Goal: Information Seeking & Learning: Learn about a topic

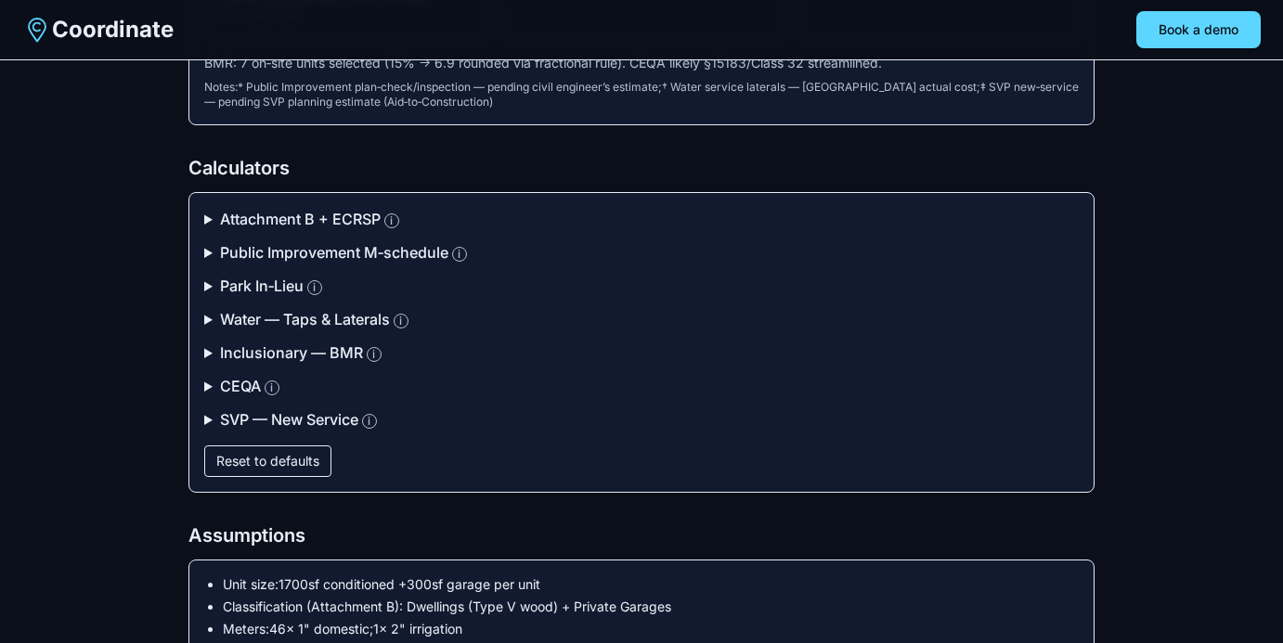
scroll to position [382, 0]
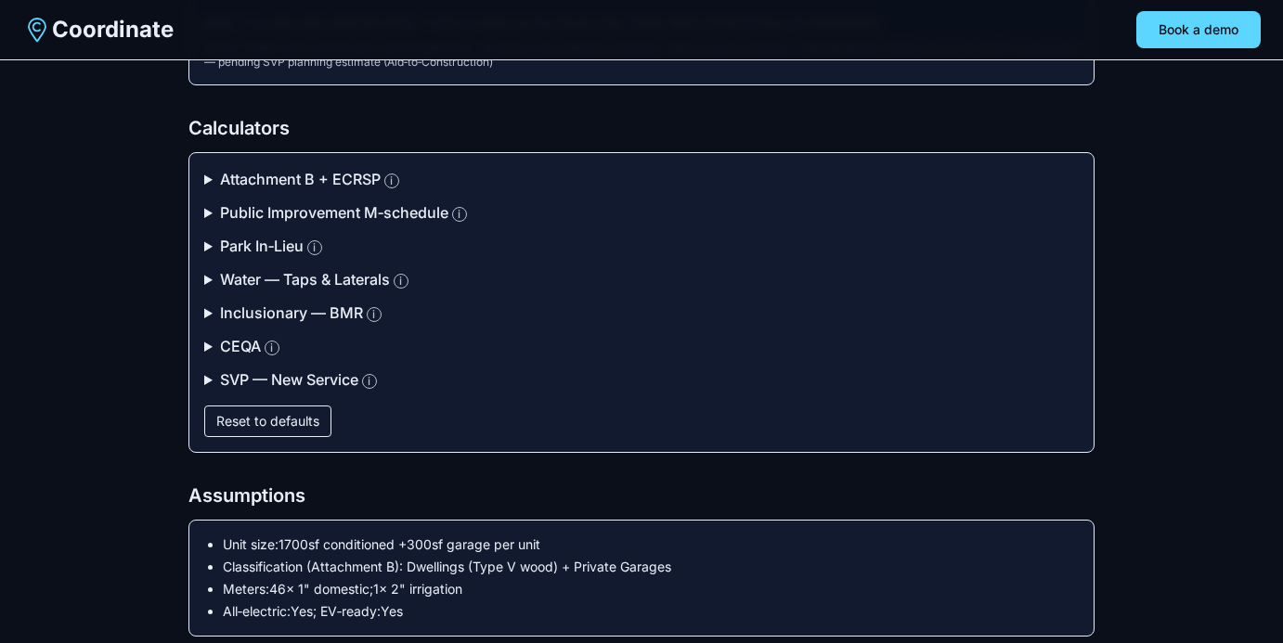
click at [209, 176] on summary "Attachment B + ECRSP i" at bounding box center [641, 179] width 874 height 22
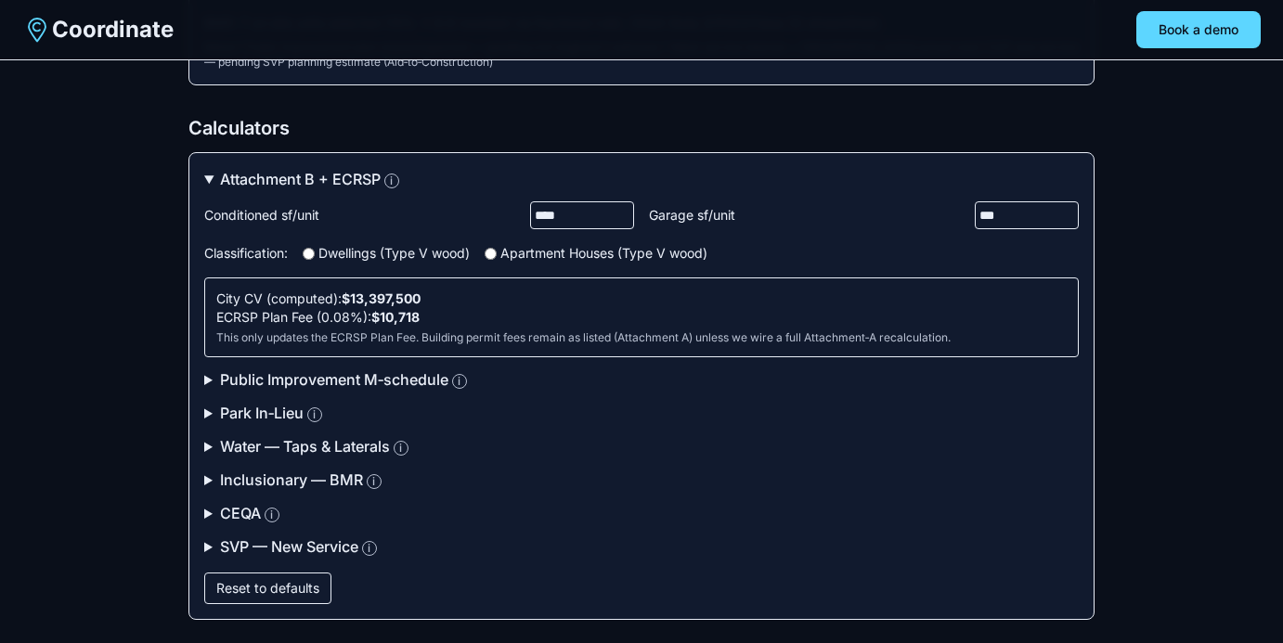
click at [585, 212] on input "****" at bounding box center [582, 215] width 104 height 28
type input "****"
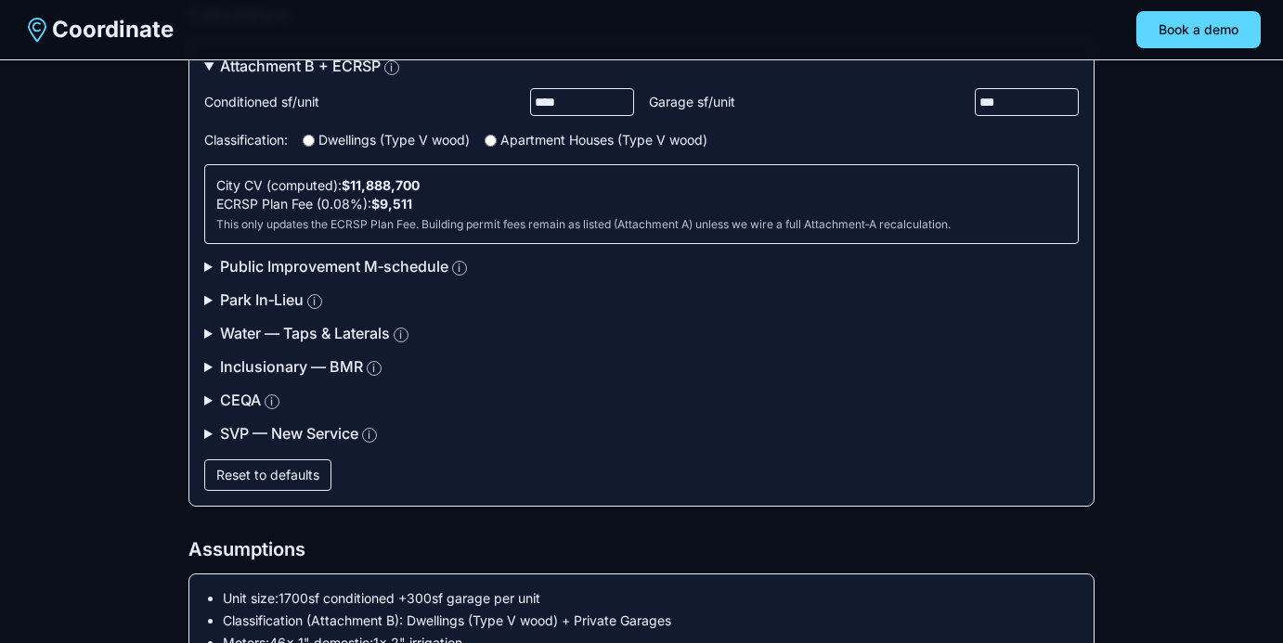
scroll to position [516, 0]
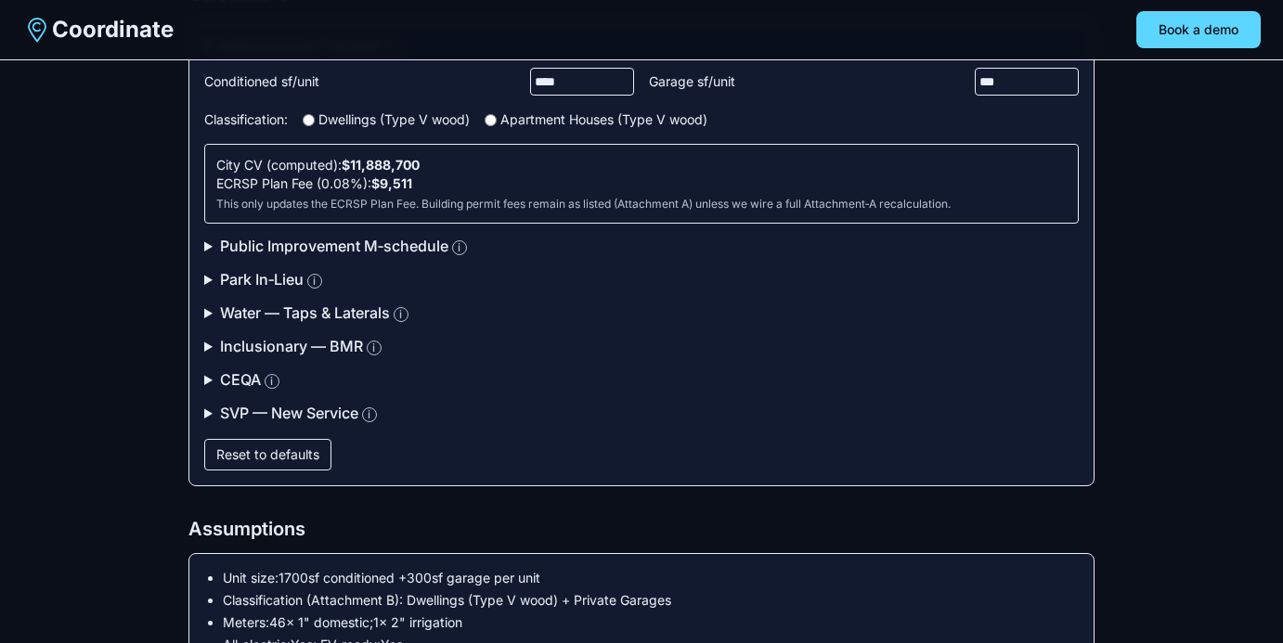
click at [207, 242] on summary "Public Improvement M‑schedule i" at bounding box center [641, 246] width 874 height 22
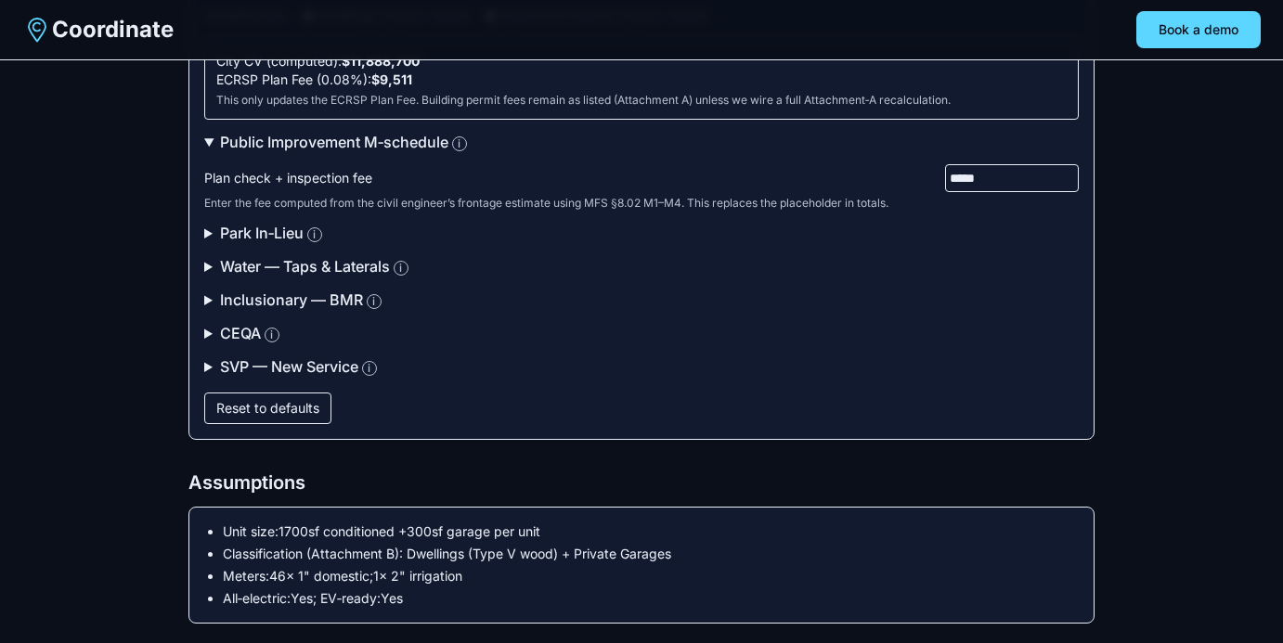
scroll to position [628, 0]
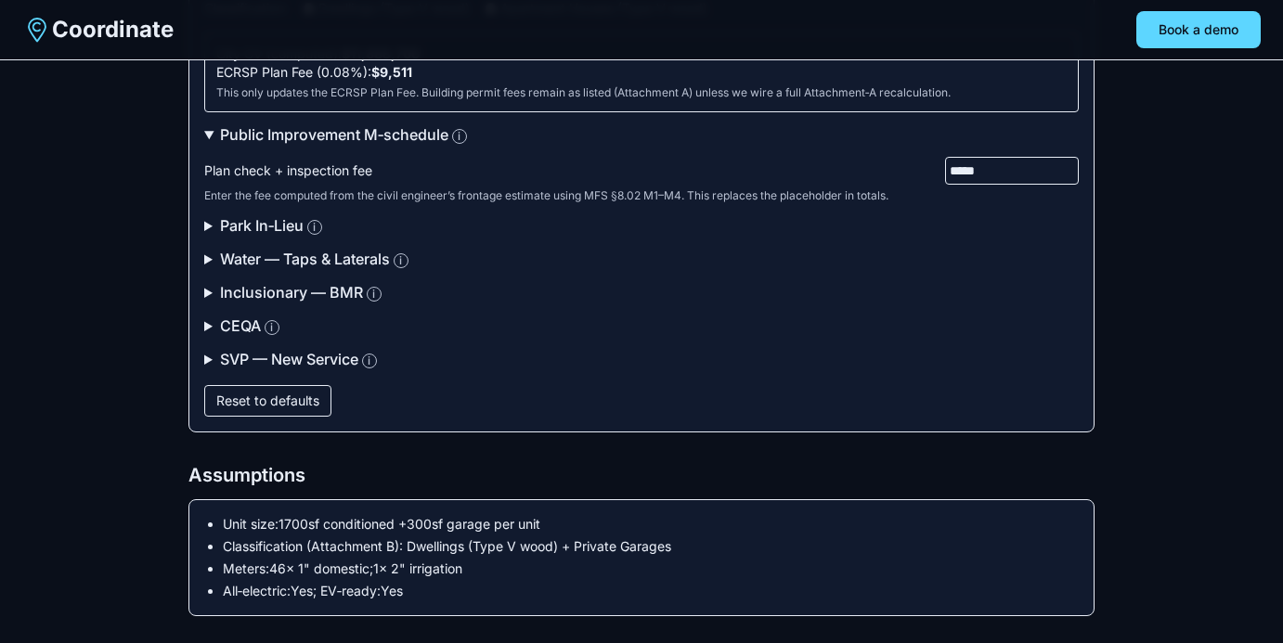
click at [203, 224] on div "Attachment B + ECRSP i Conditioned sf/unit **** Garage sf/unit *** Classificati…" at bounding box center [641, 169] width 906 height 525
click at [200, 222] on div "Attachment B + ECRSP i Conditioned sf/unit **** Garage sf/unit *** Classificati…" at bounding box center [641, 169] width 906 height 525
click at [210, 222] on summary "Park In‑Lieu i" at bounding box center [641, 225] width 874 height 22
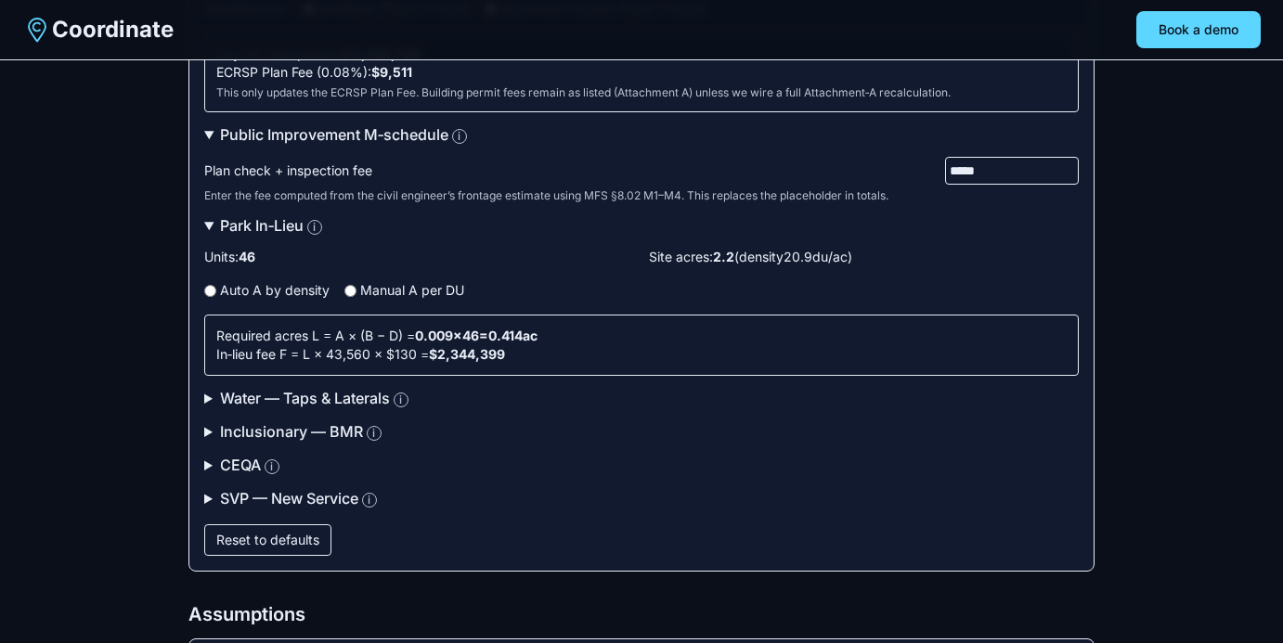
click at [204, 404] on summary "Water — Taps & Laterals i" at bounding box center [641, 398] width 874 height 22
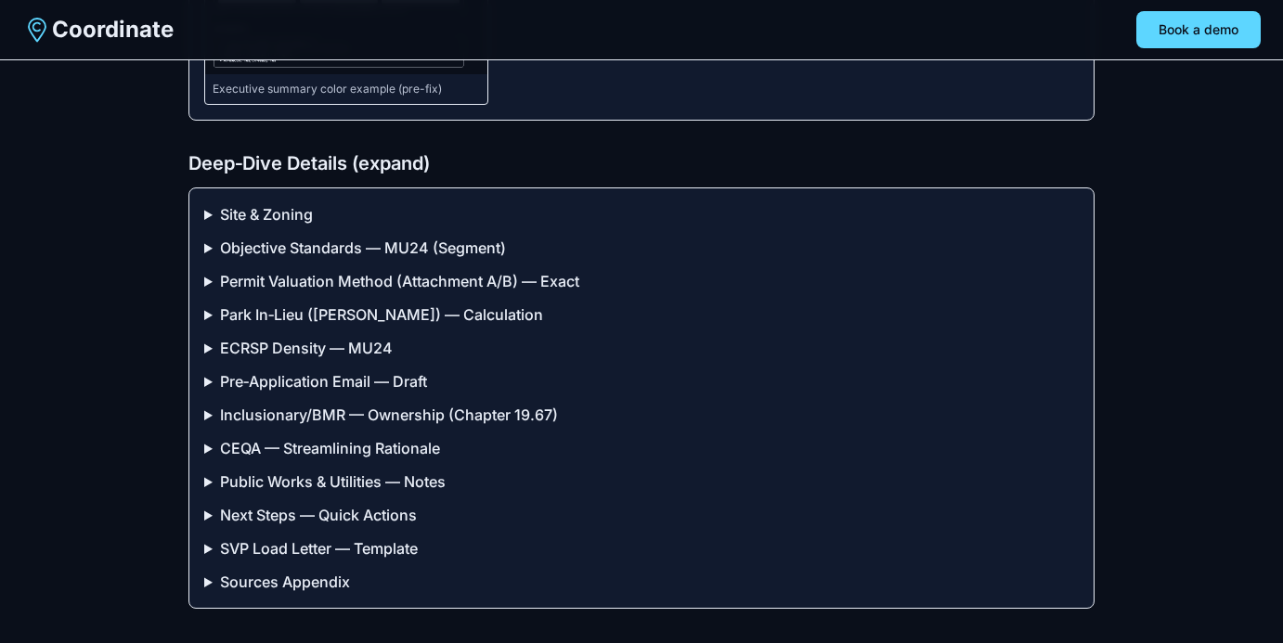
scroll to position [3993, 0]
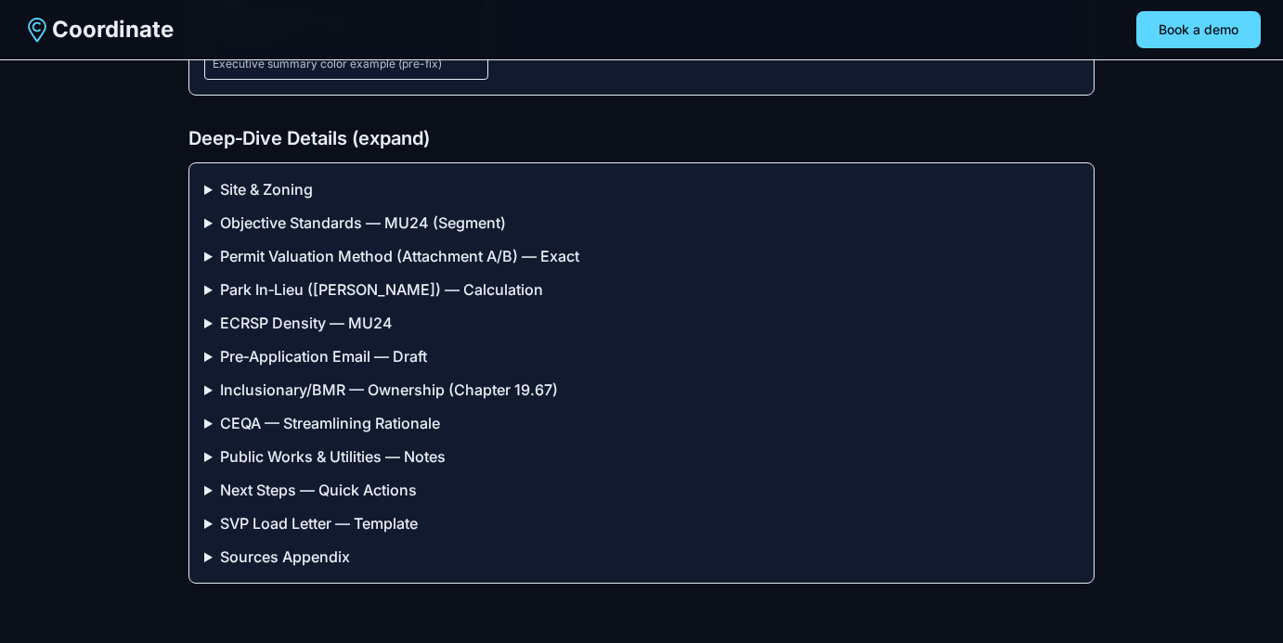
click at [212, 546] on summary "Sources Appendix" at bounding box center [641, 557] width 874 height 22
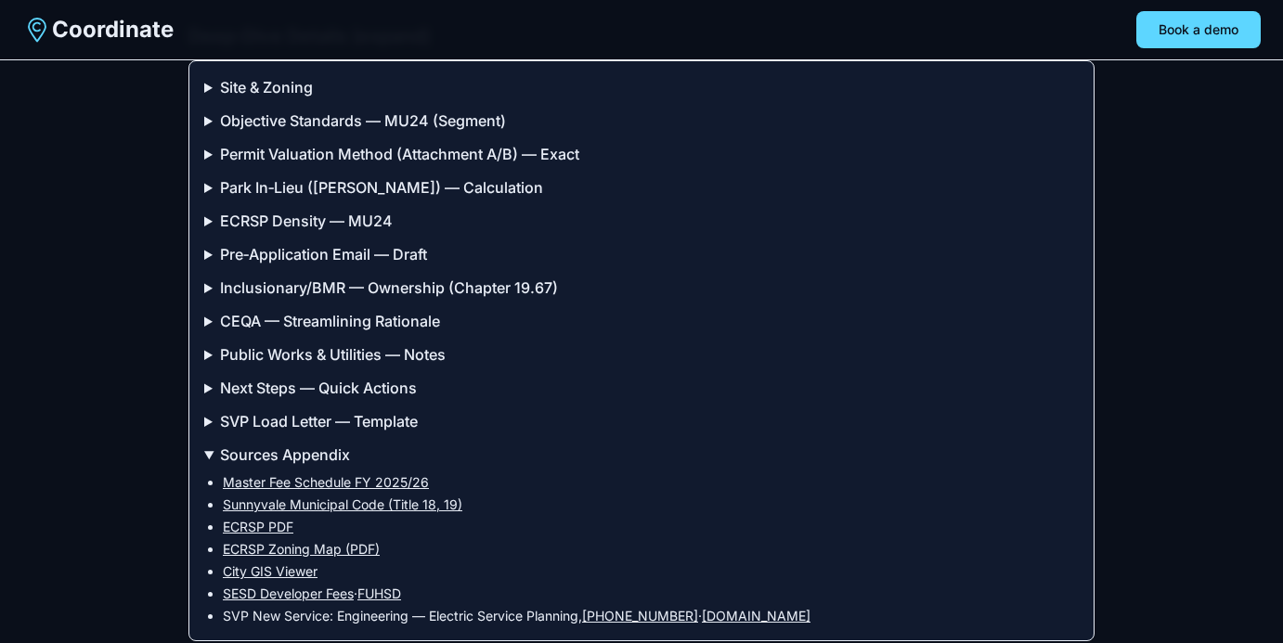
scroll to position [4152, 0]
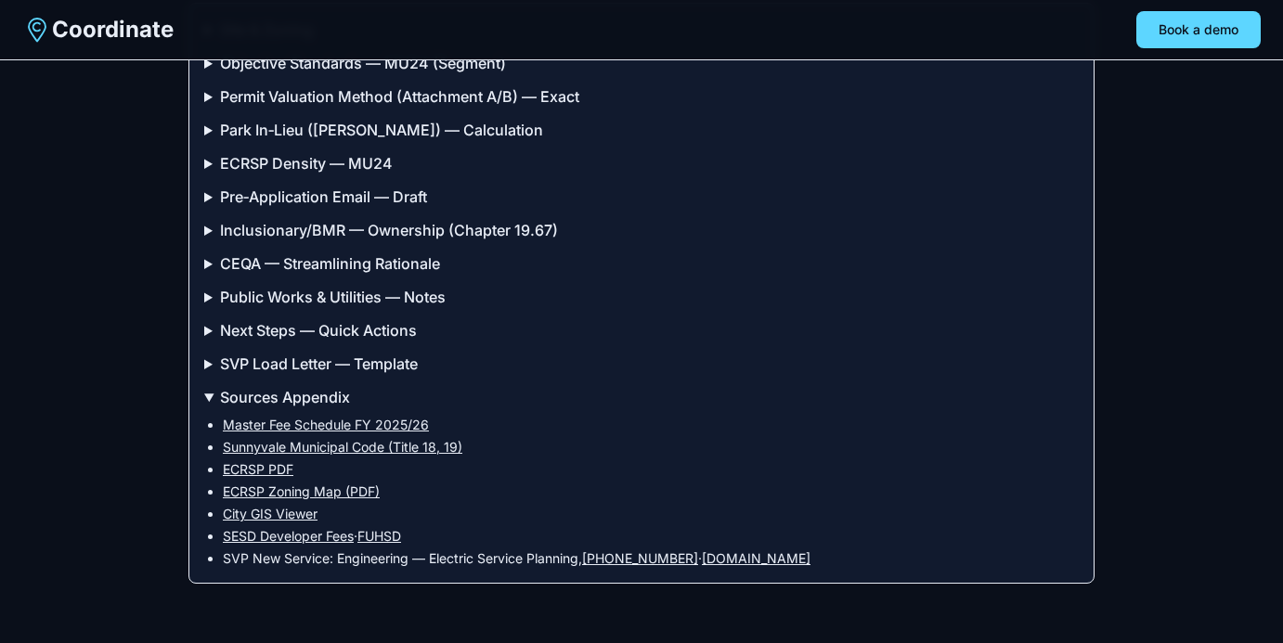
click at [213, 354] on summary "SVP Load Letter — Template" at bounding box center [641, 364] width 874 height 22
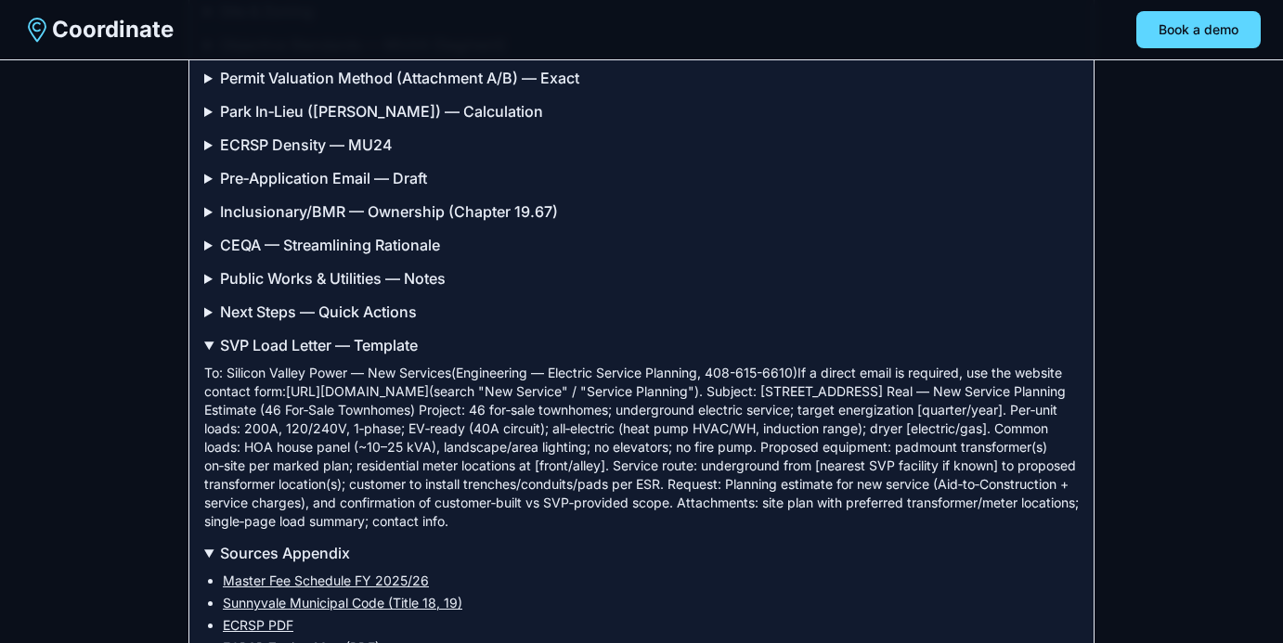
click at [212, 356] on summary "SVP Load Letter — Template" at bounding box center [641, 345] width 874 height 22
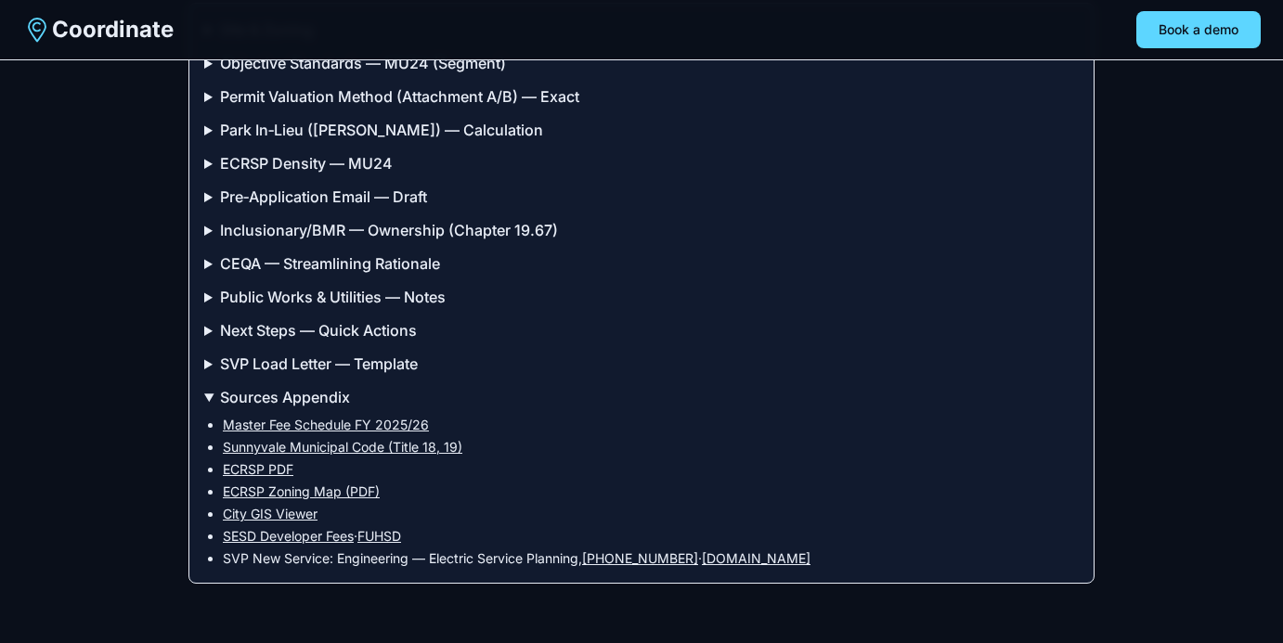
click at [210, 335] on summary "Next Steps — Quick Actions" at bounding box center [641, 330] width 874 height 22
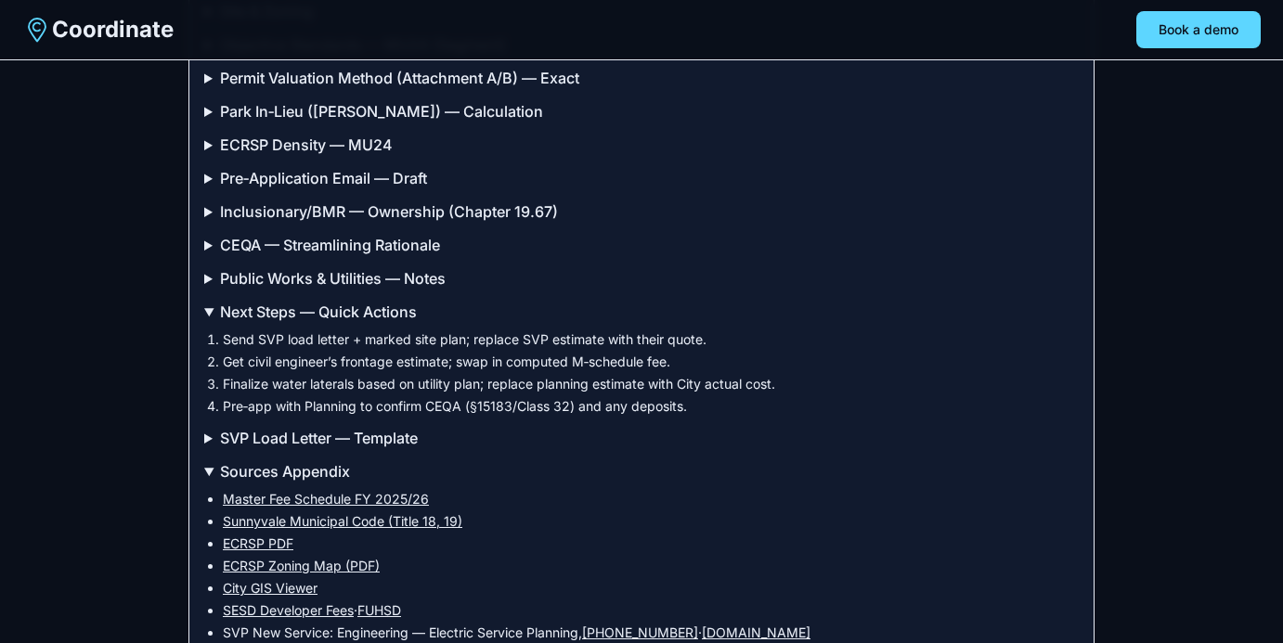
click at [210, 323] on summary "Next Steps — Quick Actions" at bounding box center [641, 312] width 874 height 22
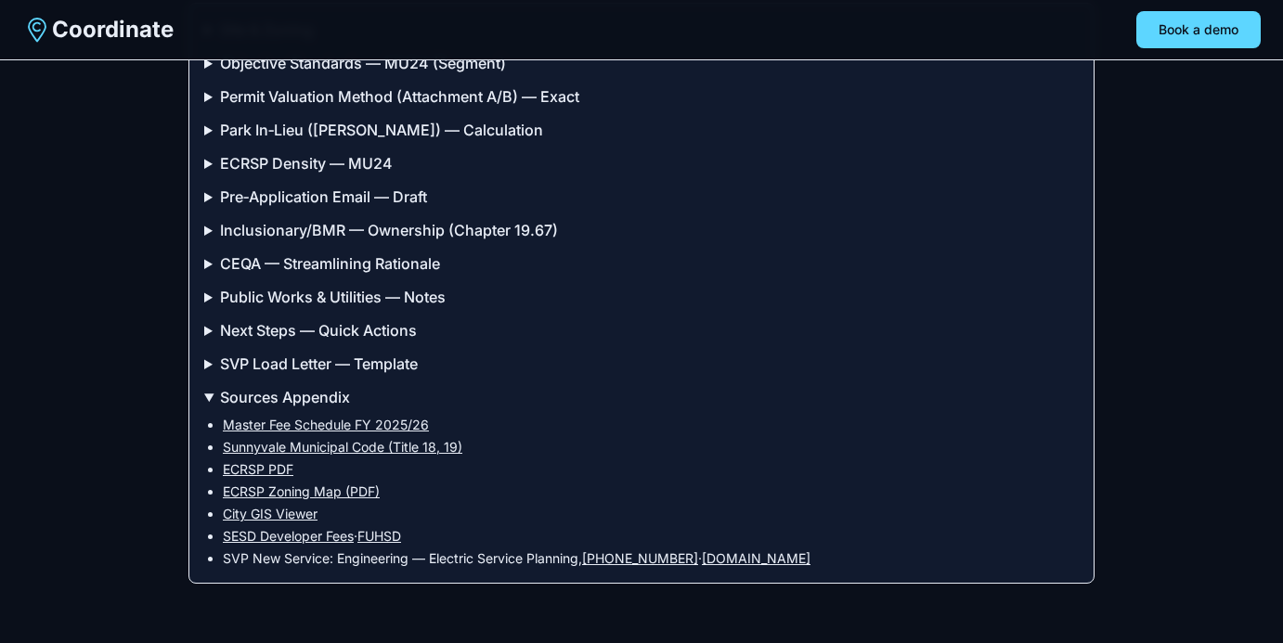
click at [207, 302] on summary "Public Works & Utilities — Notes" at bounding box center [641, 297] width 874 height 22
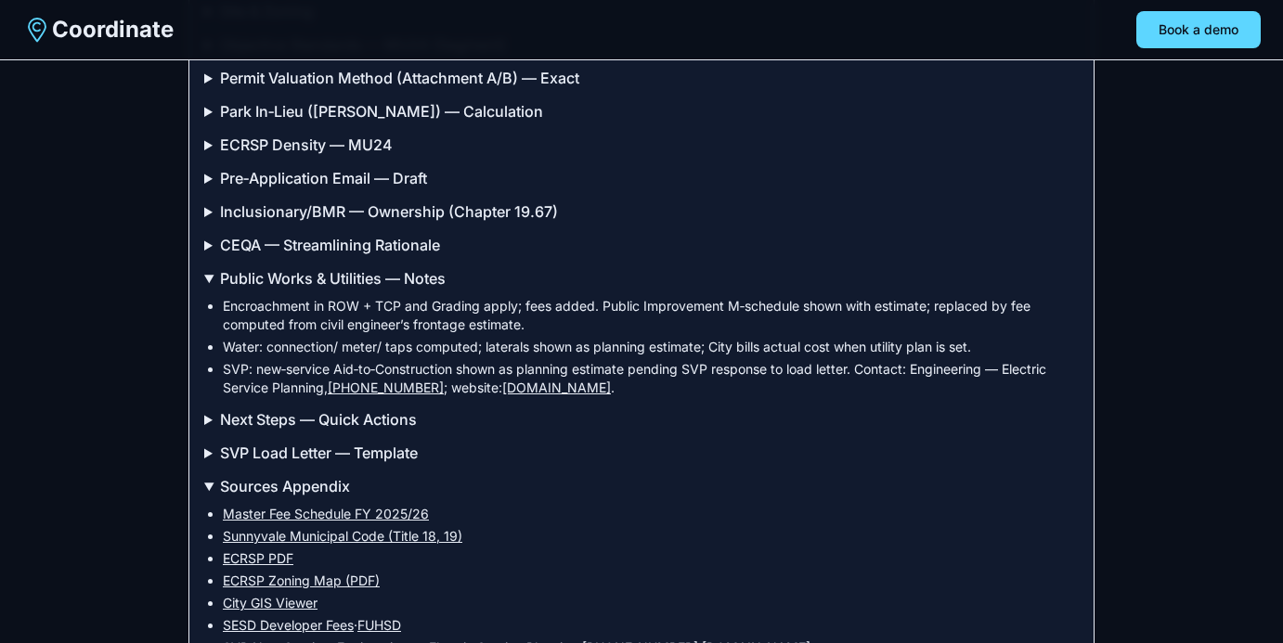
click at [204, 290] on summary "Public Works & Utilities — Notes" at bounding box center [641, 278] width 874 height 22
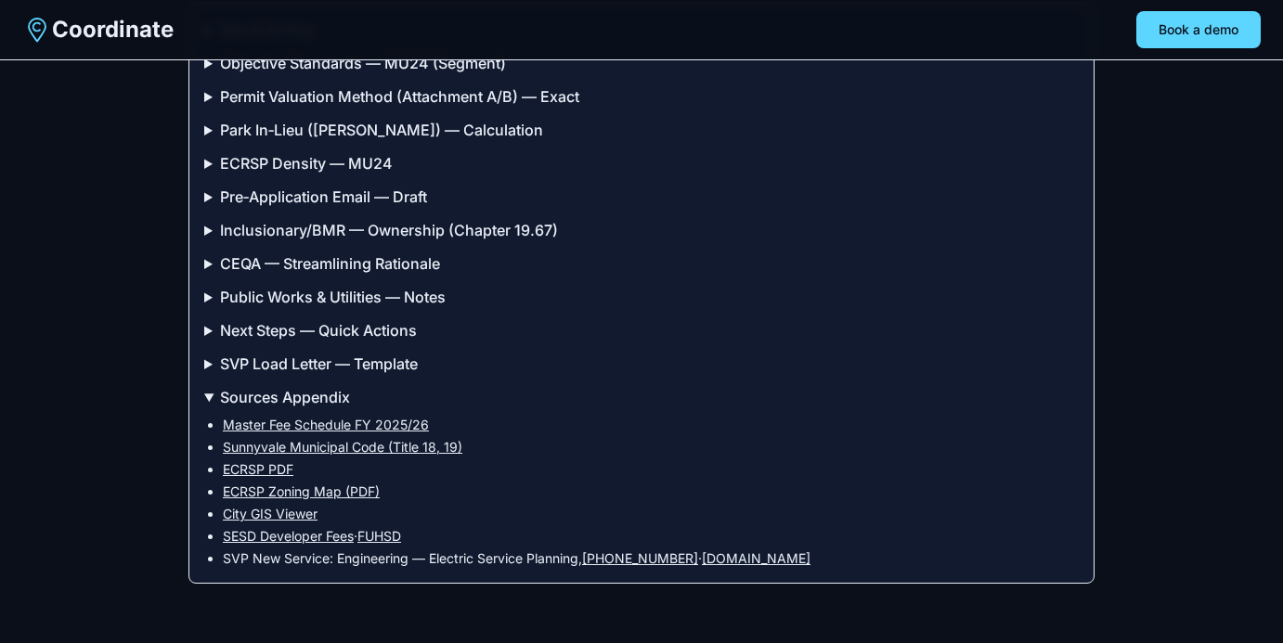
click at [206, 265] on summary "CEQA — Streamlining Rationale" at bounding box center [641, 263] width 874 height 22
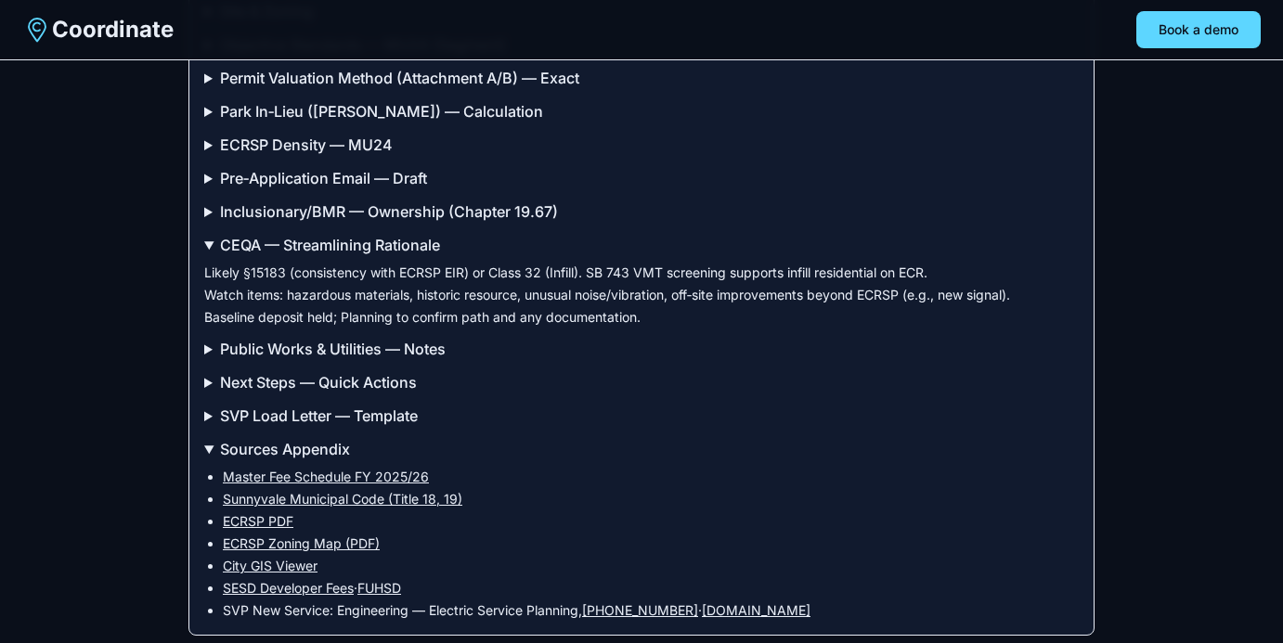
click at [210, 255] on summary "CEQA — Streamlining Rationale" at bounding box center [641, 245] width 874 height 22
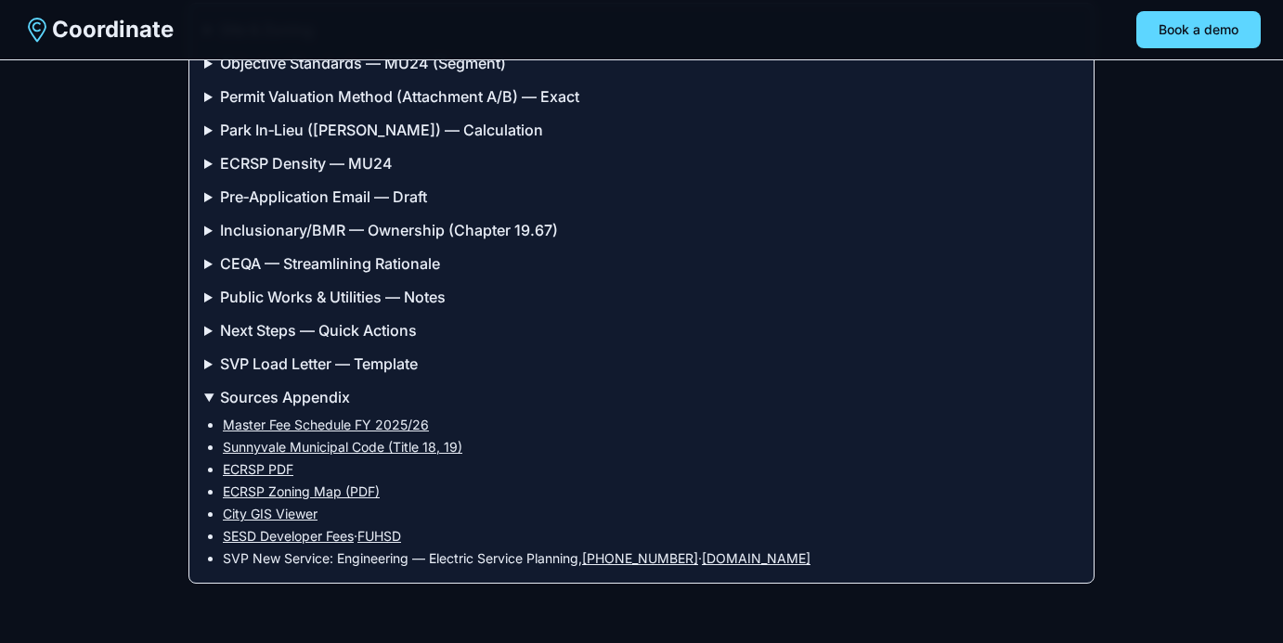
click at [207, 223] on summary "Inclusionary/BMR — Ownership (Chapter 19.67)" at bounding box center [641, 230] width 874 height 22
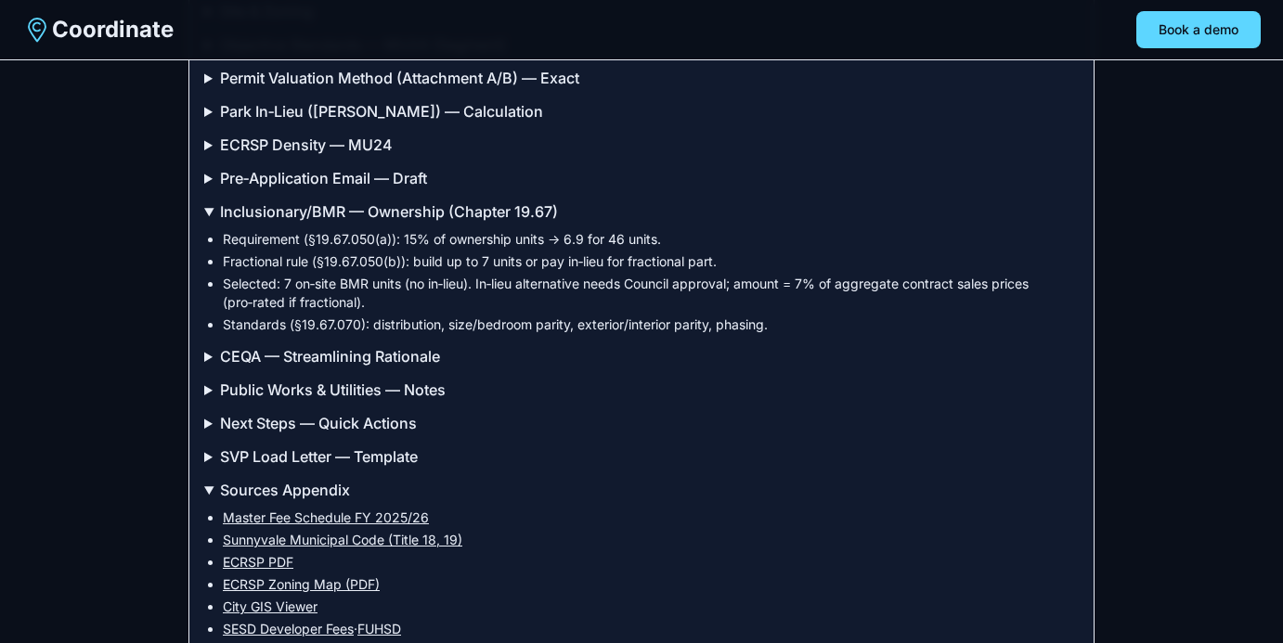
click at [203, 185] on div "Site & Zoning Address: [STREET_ADDRESS] ; APN: [PHONE_NUMBER] Plan/Zoning: ECRS…" at bounding box center [641, 330] width 906 height 692
click at [204, 189] on summary "Pre‑Application Email — Draft" at bounding box center [641, 178] width 874 height 22
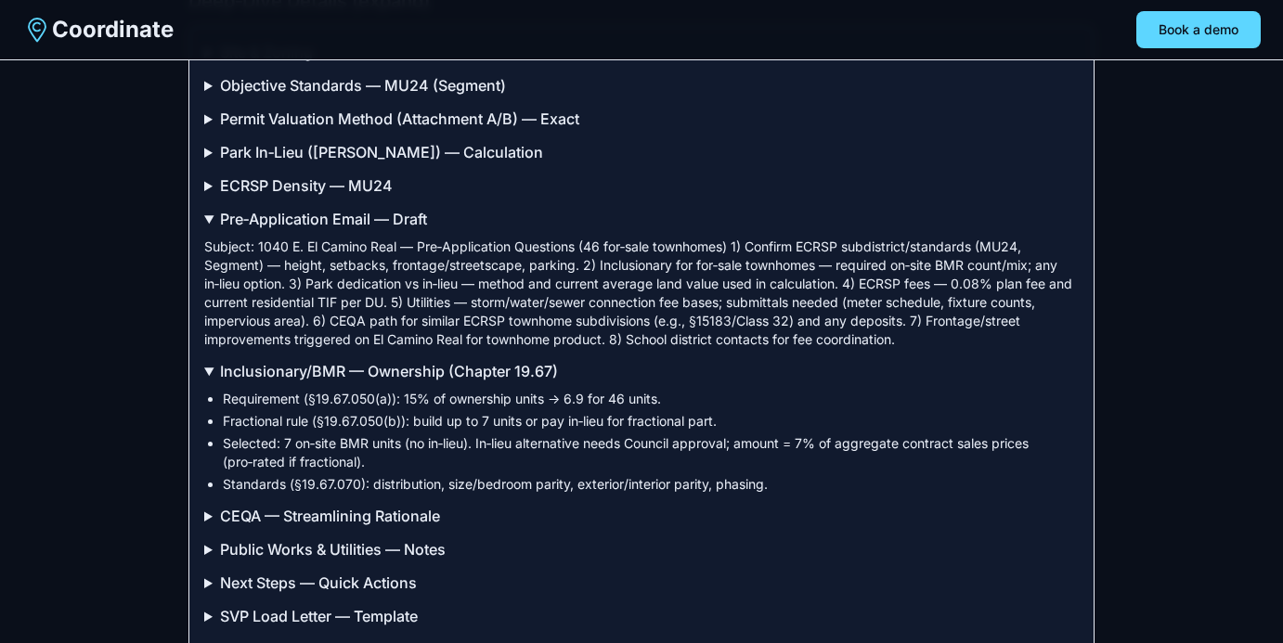
click at [208, 197] on summary "ECRSP Density — MU24" at bounding box center [641, 186] width 874 height 22
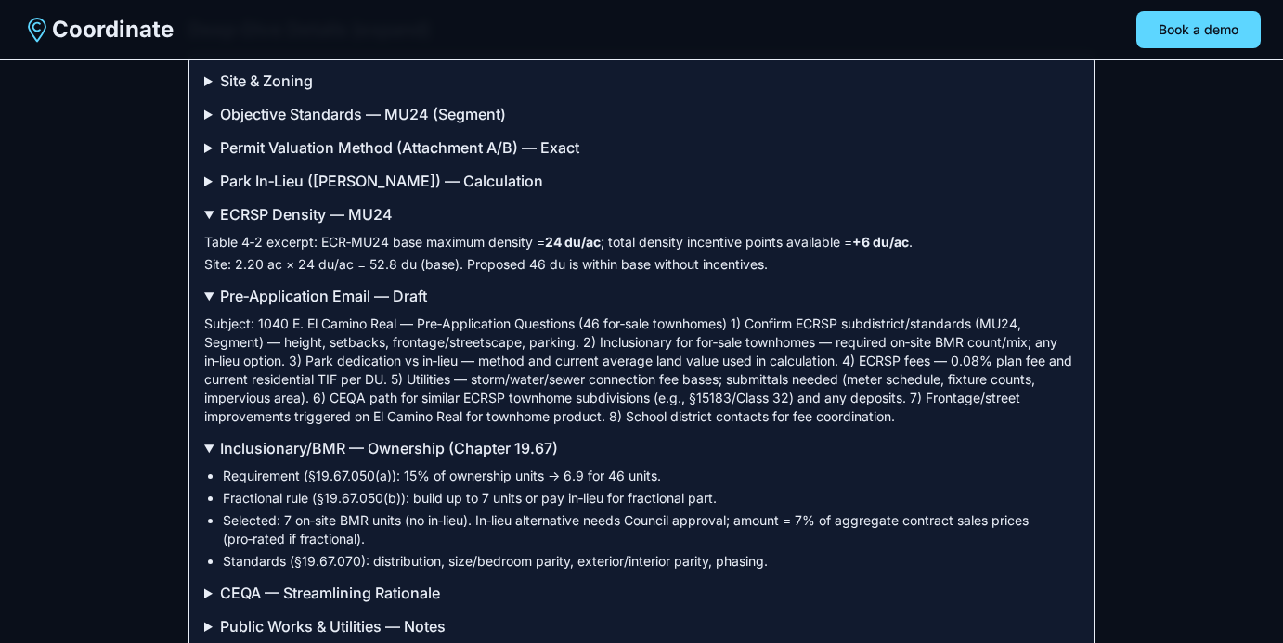
scroll to position [4080, 0]
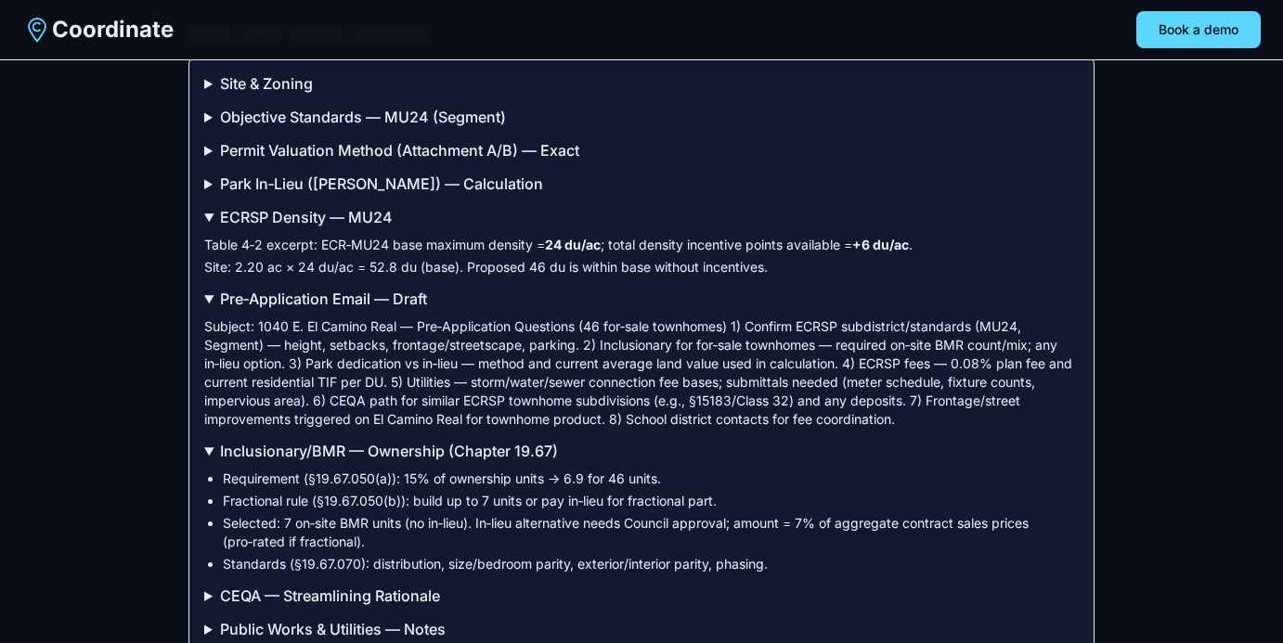
click at [207, 195] on summary "Park In‑Lieu ([PERSON_NAME]) — Calculation" at bounding box center [641, 184] width 874 height 22
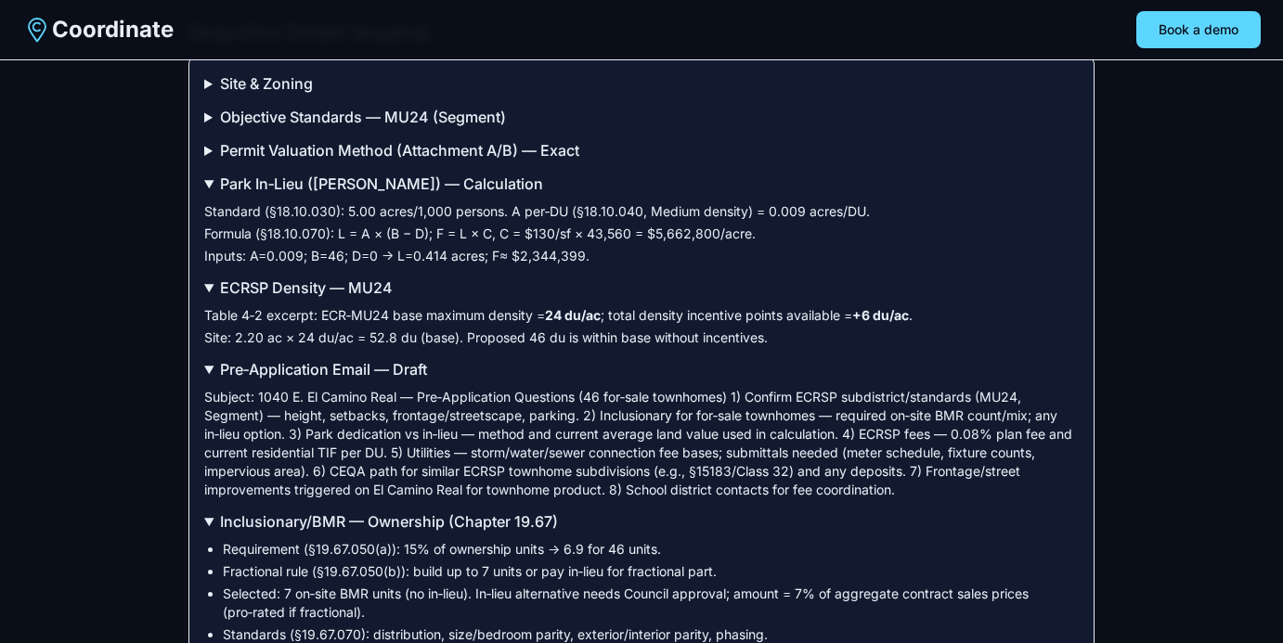
click at [204, 162] on summary "Permit Valuation Method (Attachment A/B) — Exact" at bounding box center [641, 150] width 874 height 22
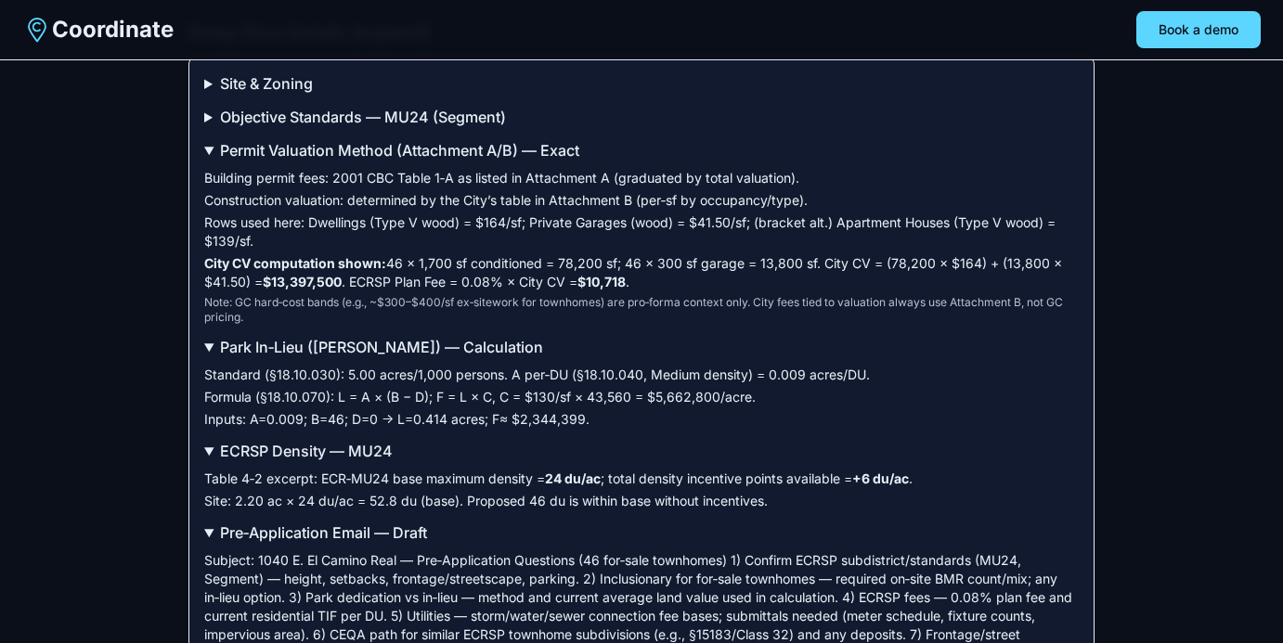
click at [204, 128] on summary "Objective Standards — MU24 (Segment)" at bounding box center [641, 117] width 874 height 22
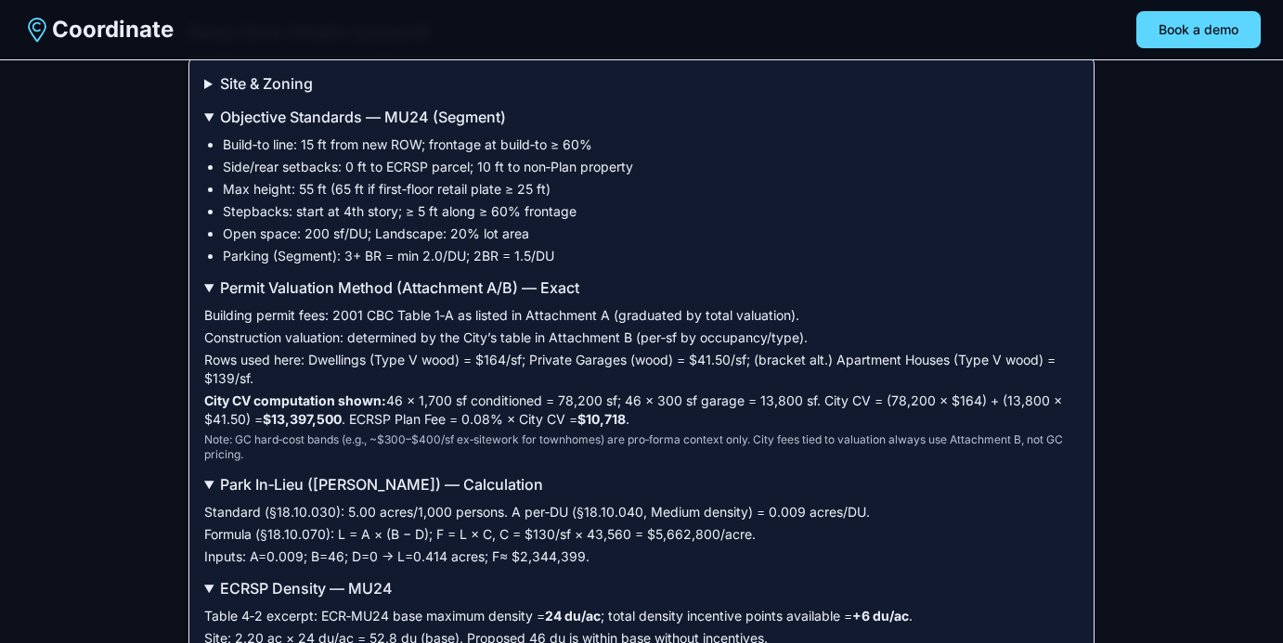
click at [204, 94] on summary "Site & Zoning" at bounding box center [641, 83] width 874 height 22
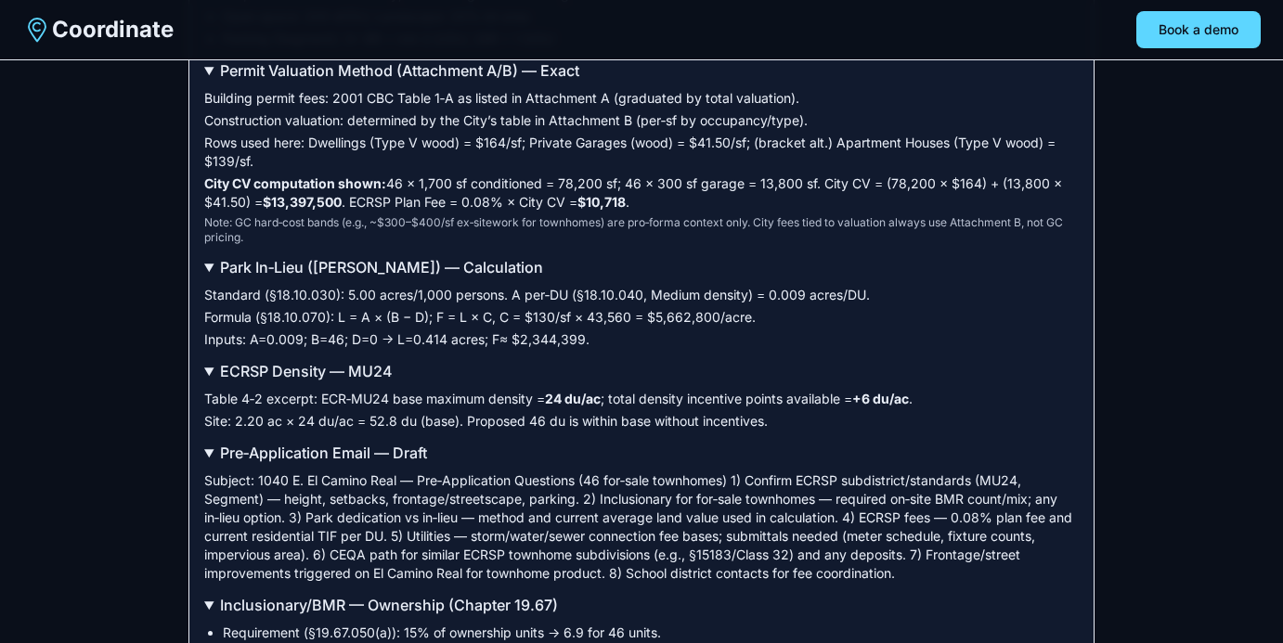
scroll to position [4895, 0]
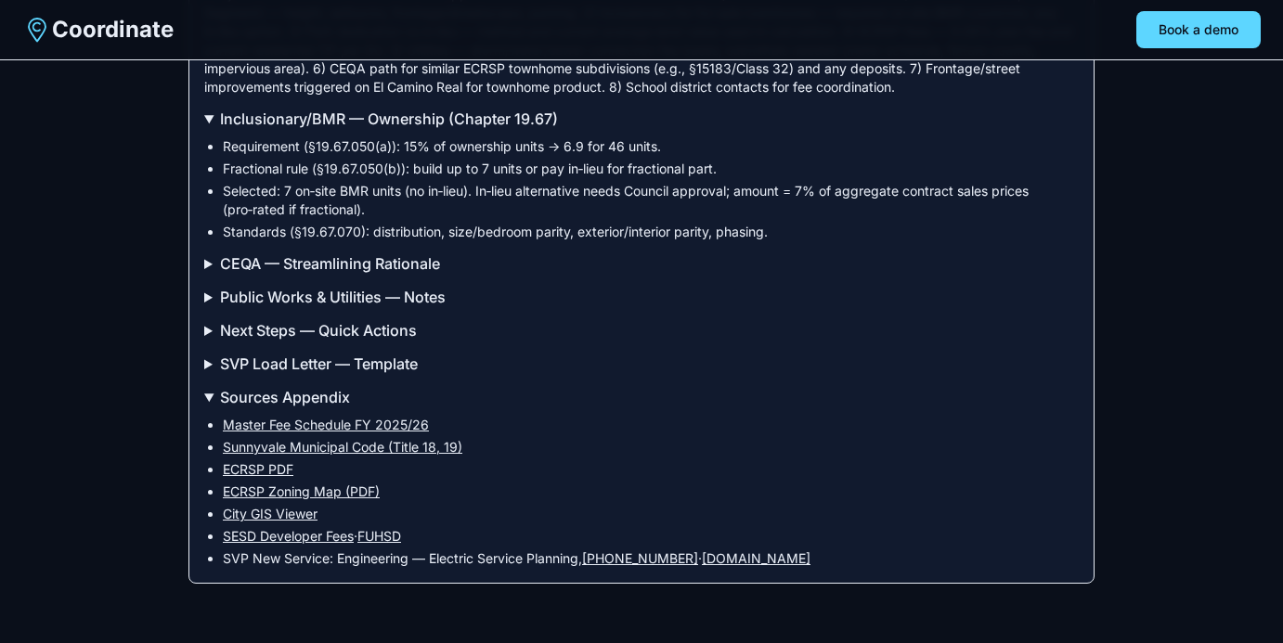
click at [208, 394] on summary "Sources Appendix" at bounding box center [641, 397] width 874 height 22
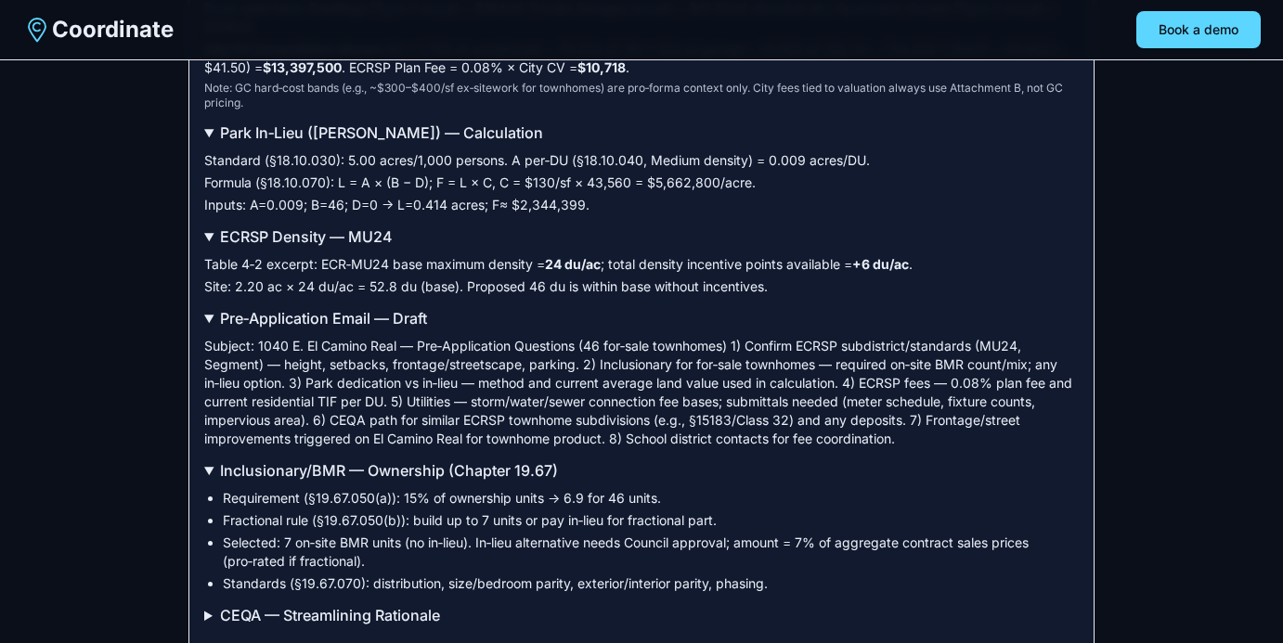
scroll to position [4735, 0]
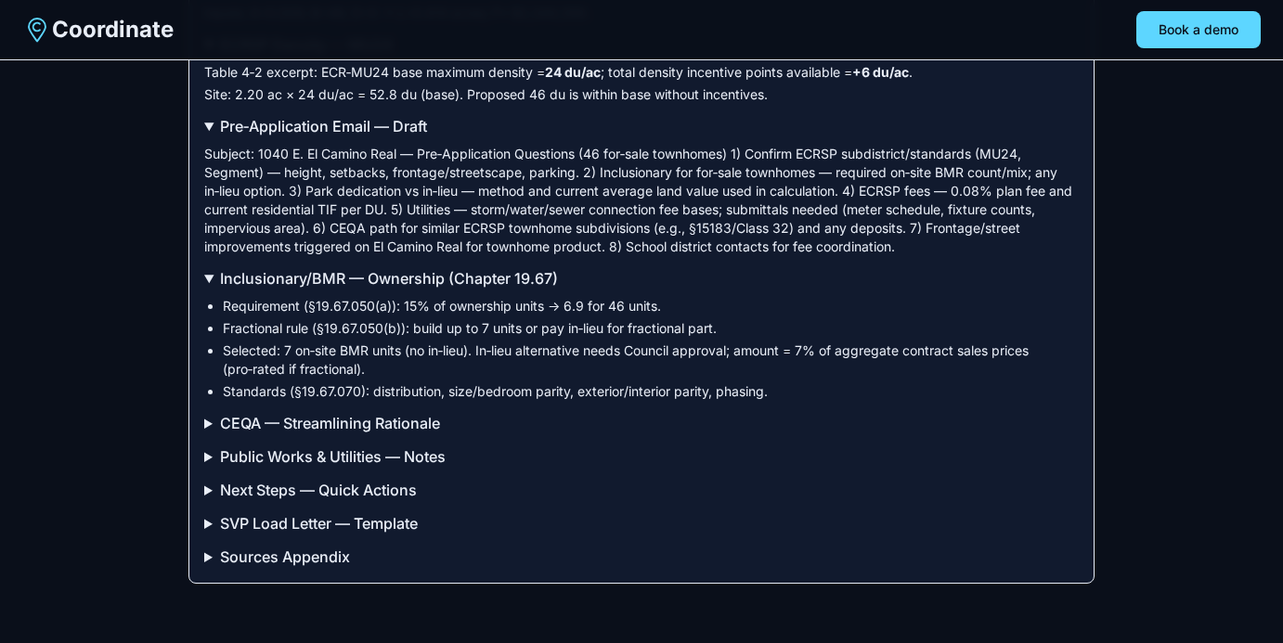
click at [206, 277] on summary "Inclusionary/BMR — Ownership (Chapter 19.67)" at bounding box center [641, 278] width 874 height 22
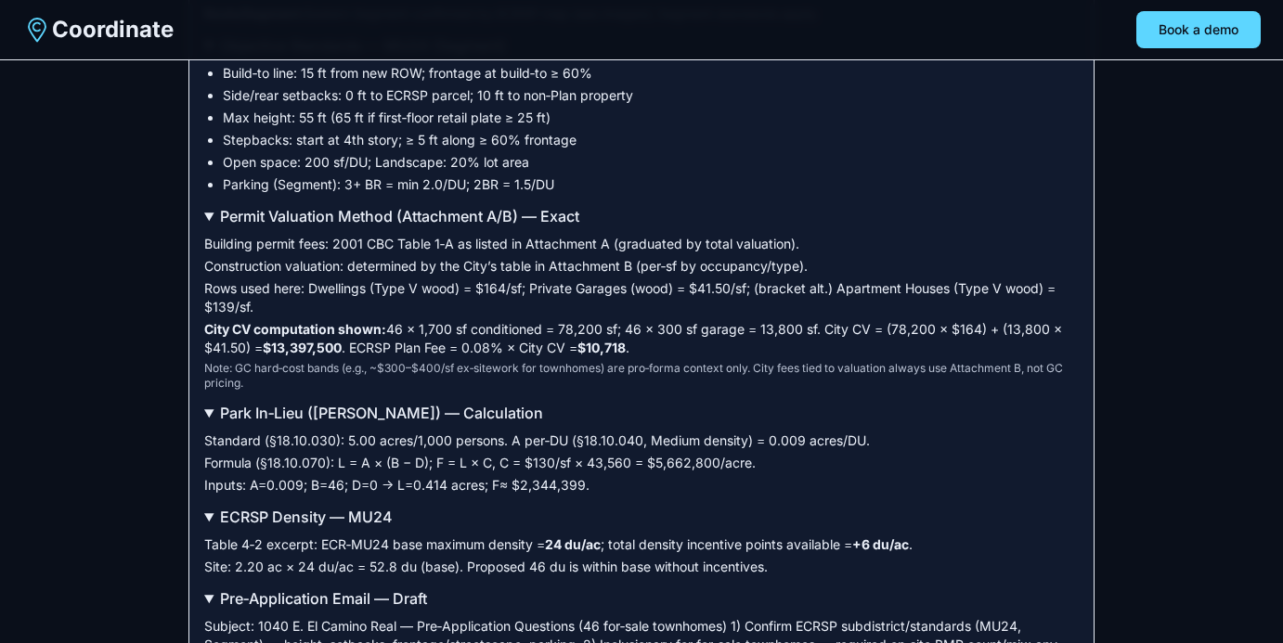
scroll to position [4221, 0]
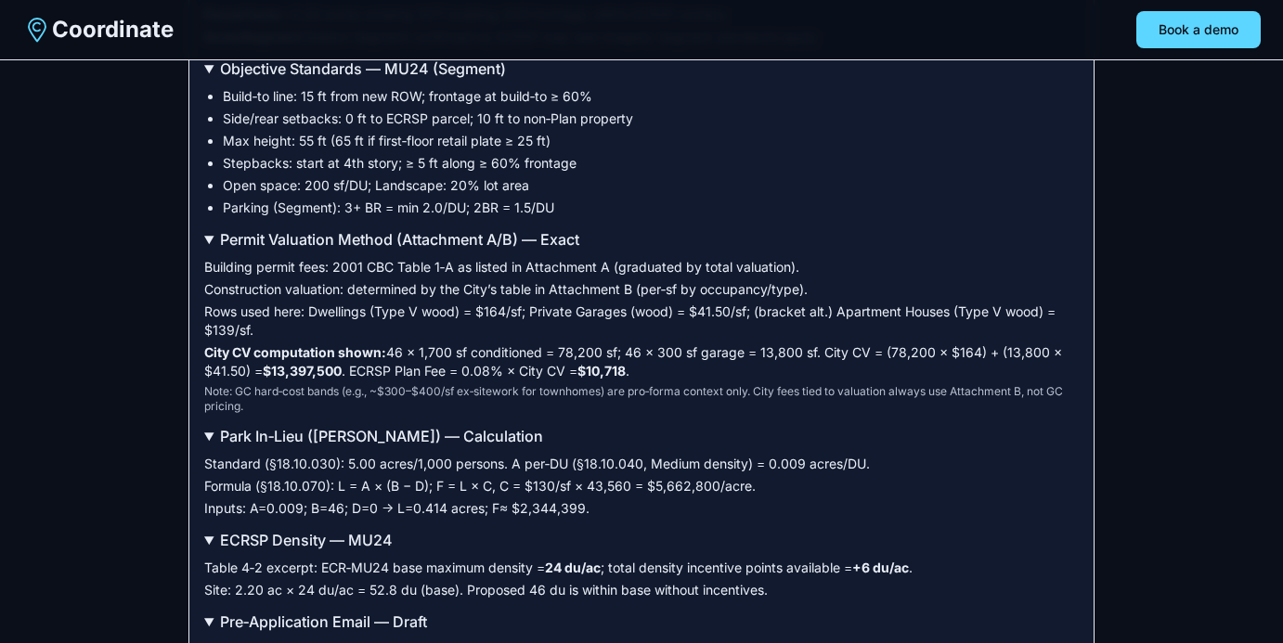
click at [208, 251] on summary "Permit Valuation Method (Attachment A/B) — Exact" at bounding box center [641, 239] width 874 height 22
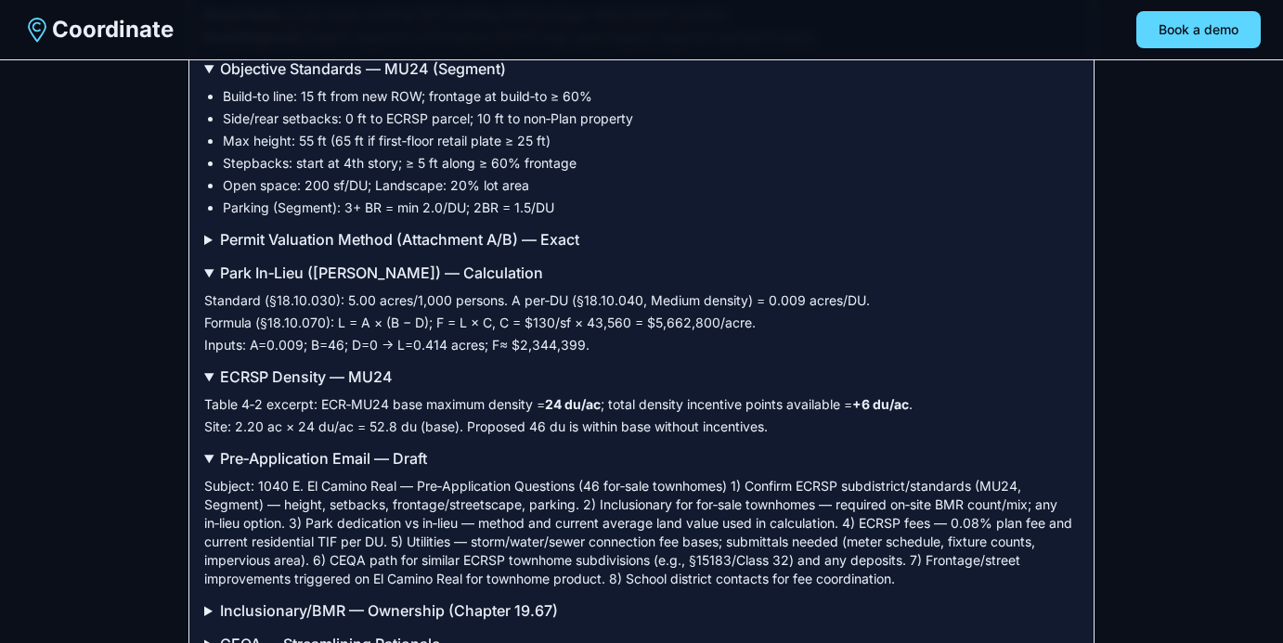
click at [212, 284] on summary "Park In‑Lieu ([PERSON_NAME]) — Calculation" at bounding box center [641, 273] width 874 height 22
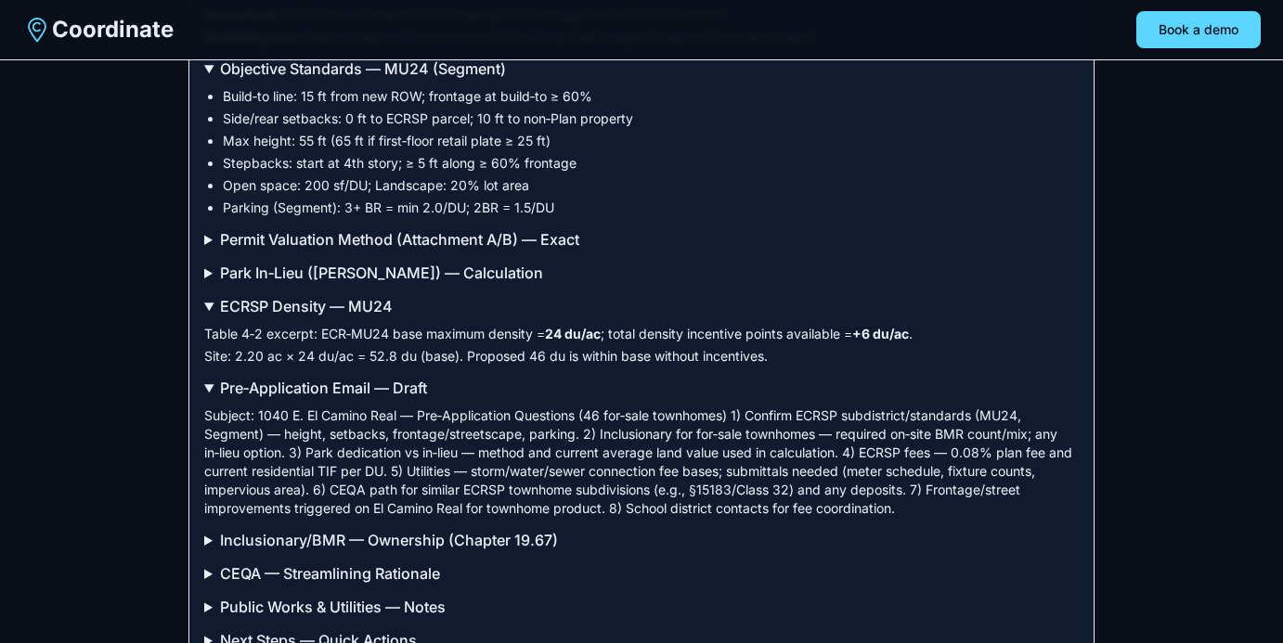
click at [209, 317] on summary "ECRSP Density — MU24" at bounding box center [641, 306] width 874 height 22
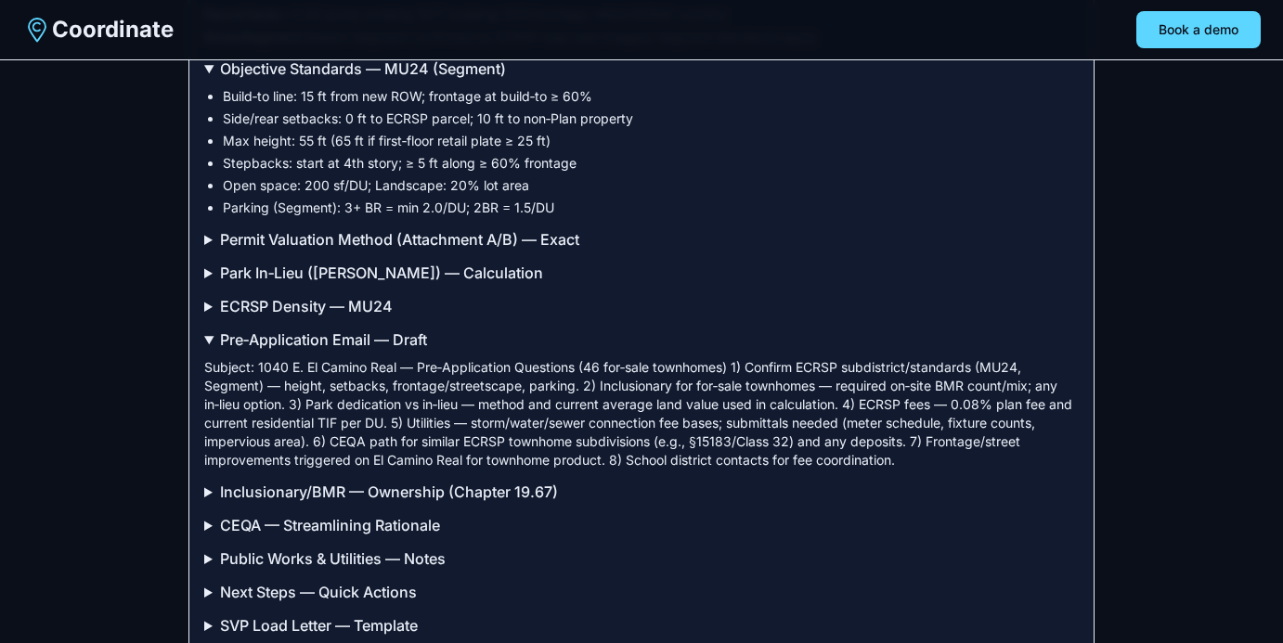
click at [208, 351] on summary "Pre‑Application Email — Draft" at bounding box center [641, 340] width 874 height 22
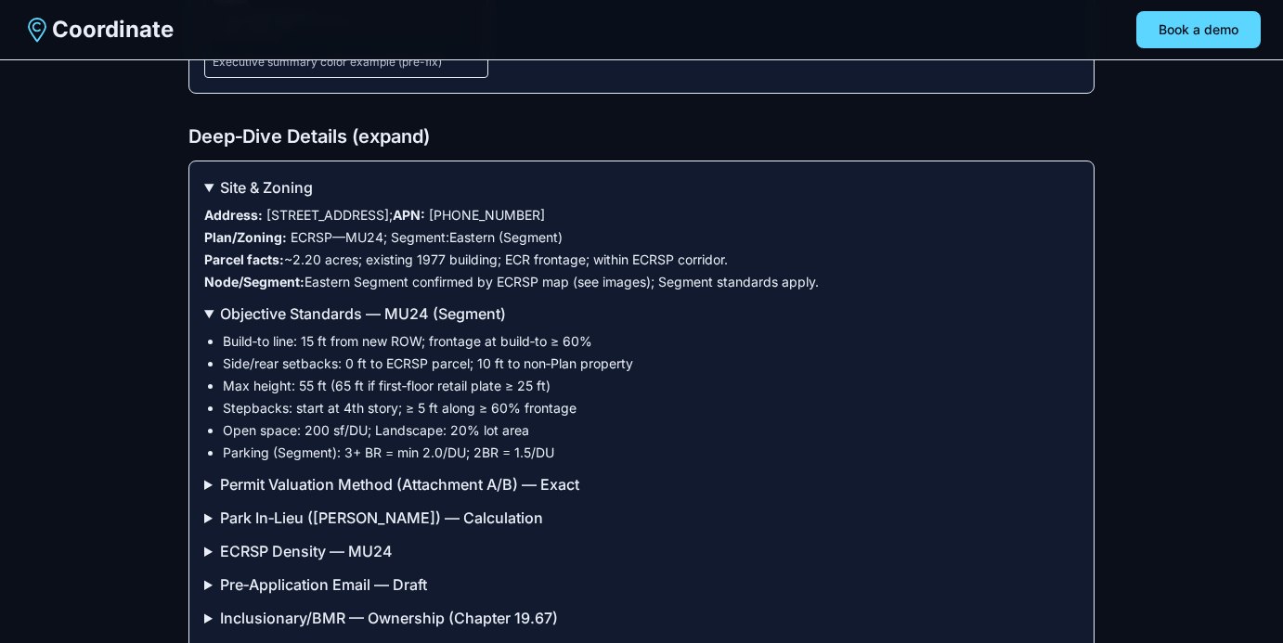
scroll to position [3958, 0]
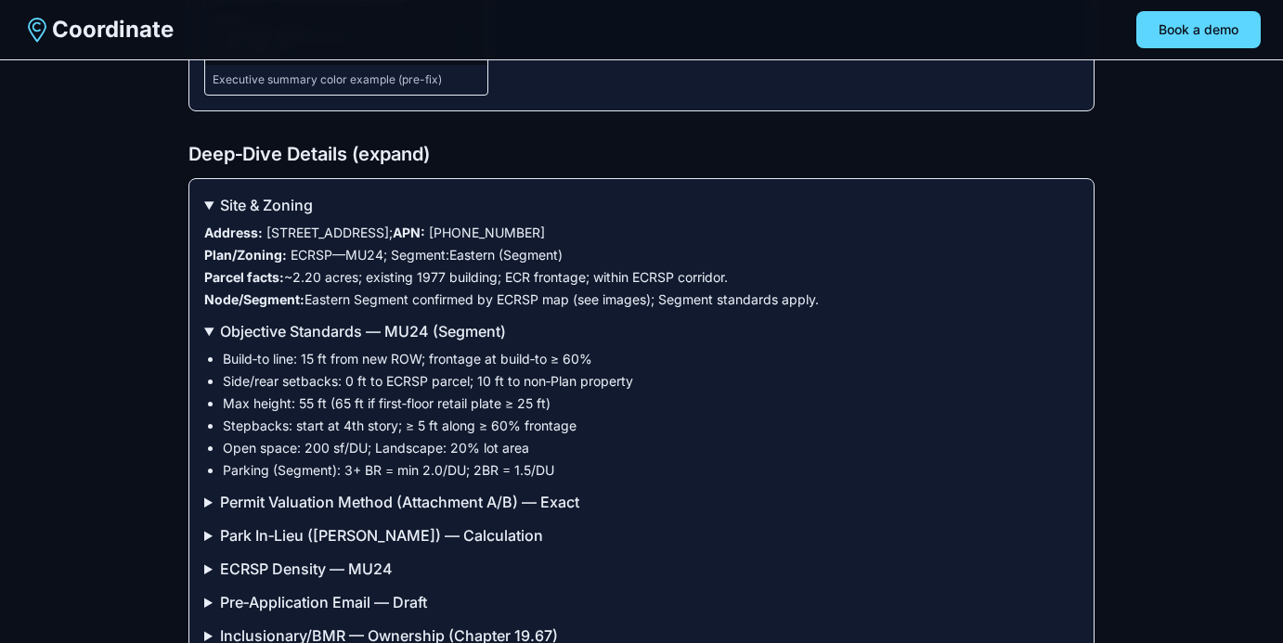
click at [212, 337] on div "Site & Zoning Address: [STREET_ADDRESS] ; APN: [PHONE_NUMBER] Plan/Zoning: ECRS…" at bounding box center [641, 504] width 906 height 652
click at [207, 343] on summary "Objective Standards — MU24 (Segment)" at bounding box center [641, 331] width 874 height 22
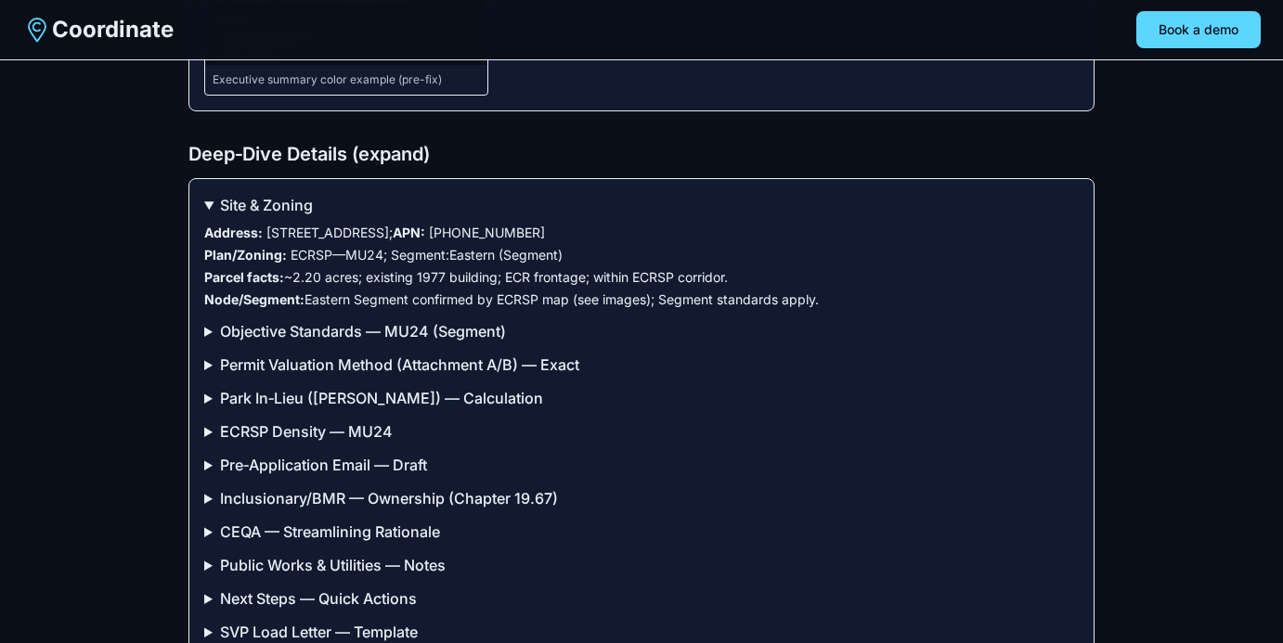
click at [212, 216] on summary "Site & Zoning" at bounding box center [641, 205] width 874 height 22
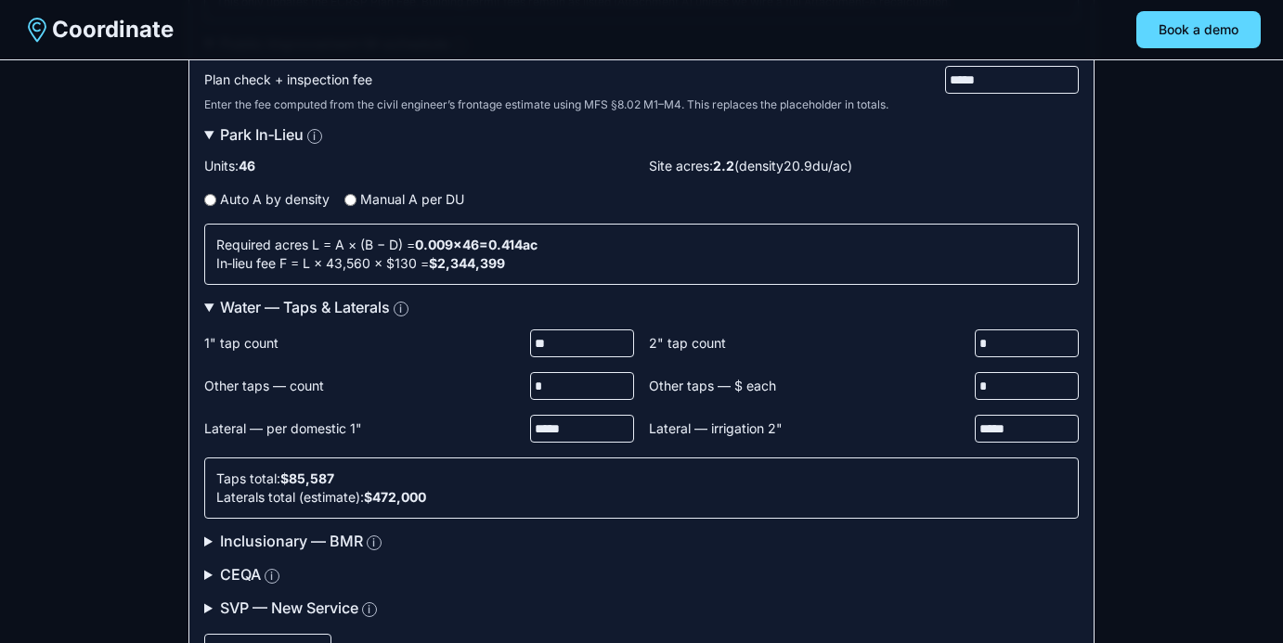
scroll to position [371, 0]
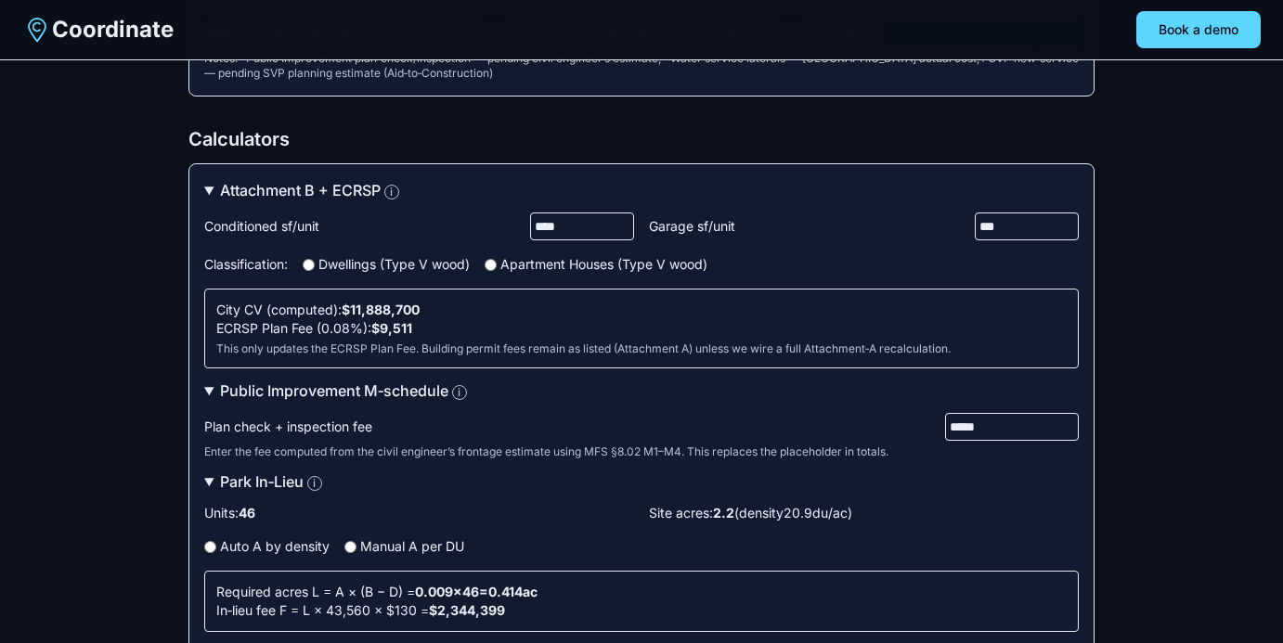
click at [211, 390] on summary "Public Improvement M‑schedule i" at bounding box center [641, 391] width 874 height 22
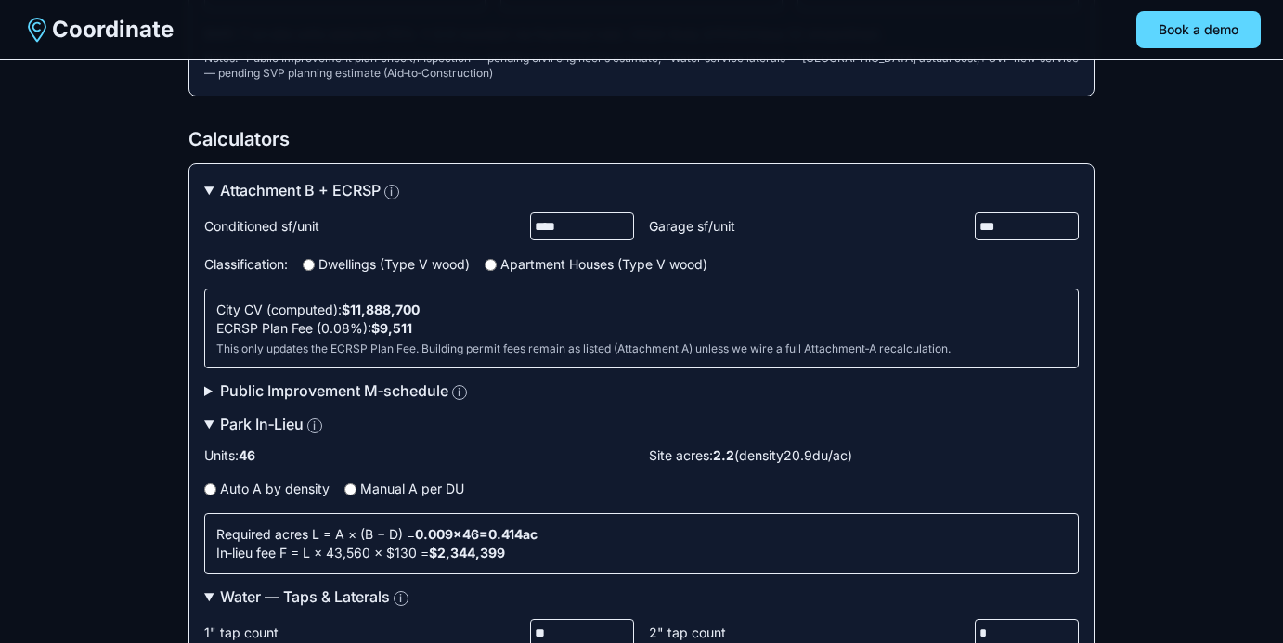
click at [214, 420] on summary "Park In‑Lieu i" at bounding box center [641, 424] width 874 height 22
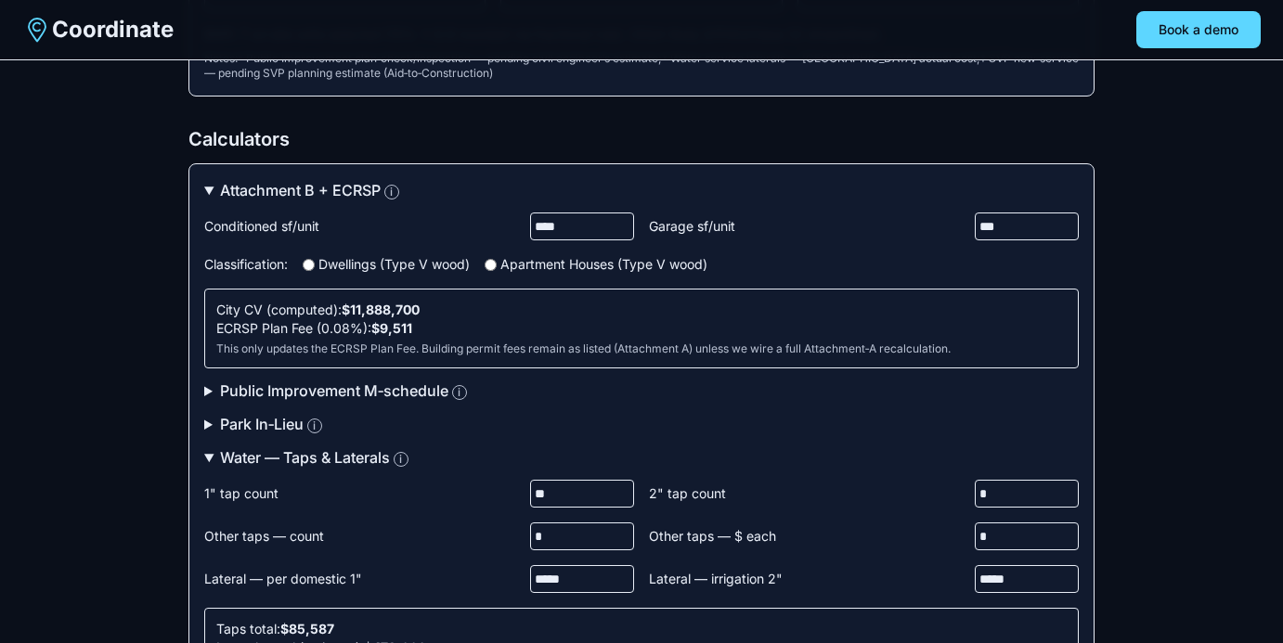
click at [209, 195] on summary "Attachment B + ECRSP i" at bounding box center [641, 190] width 874 height 22
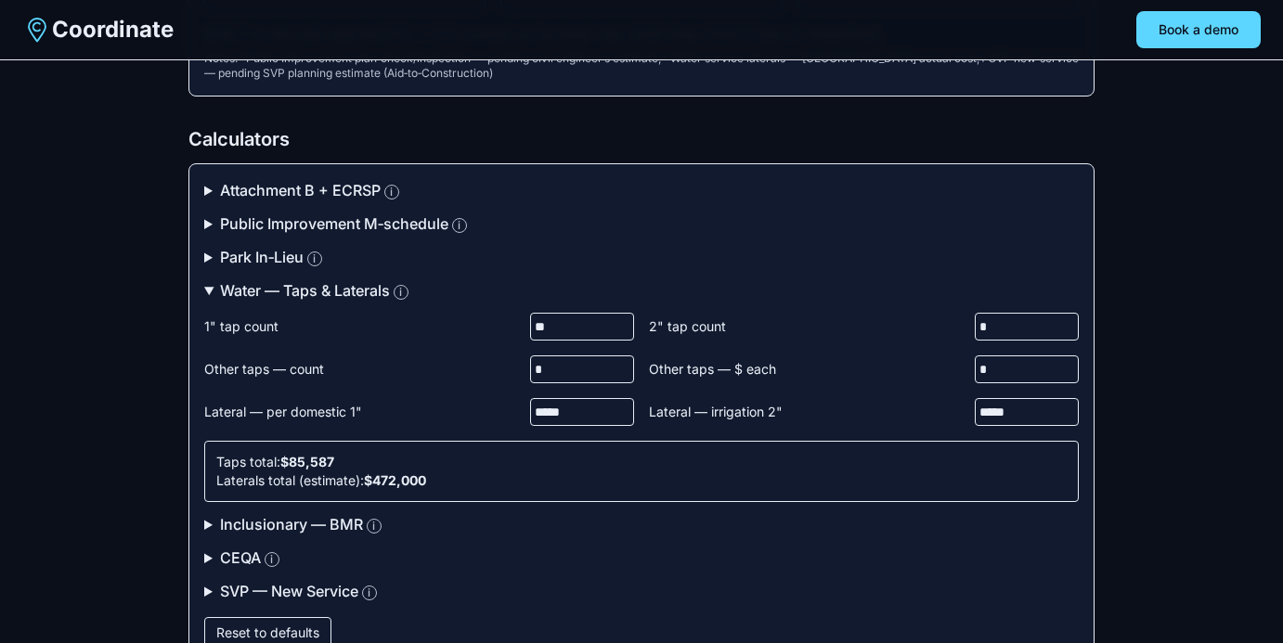
click at [204, 291] on summary "Water — Taps & Laterals i" at bounding box center [641, 290] width 874 height 22
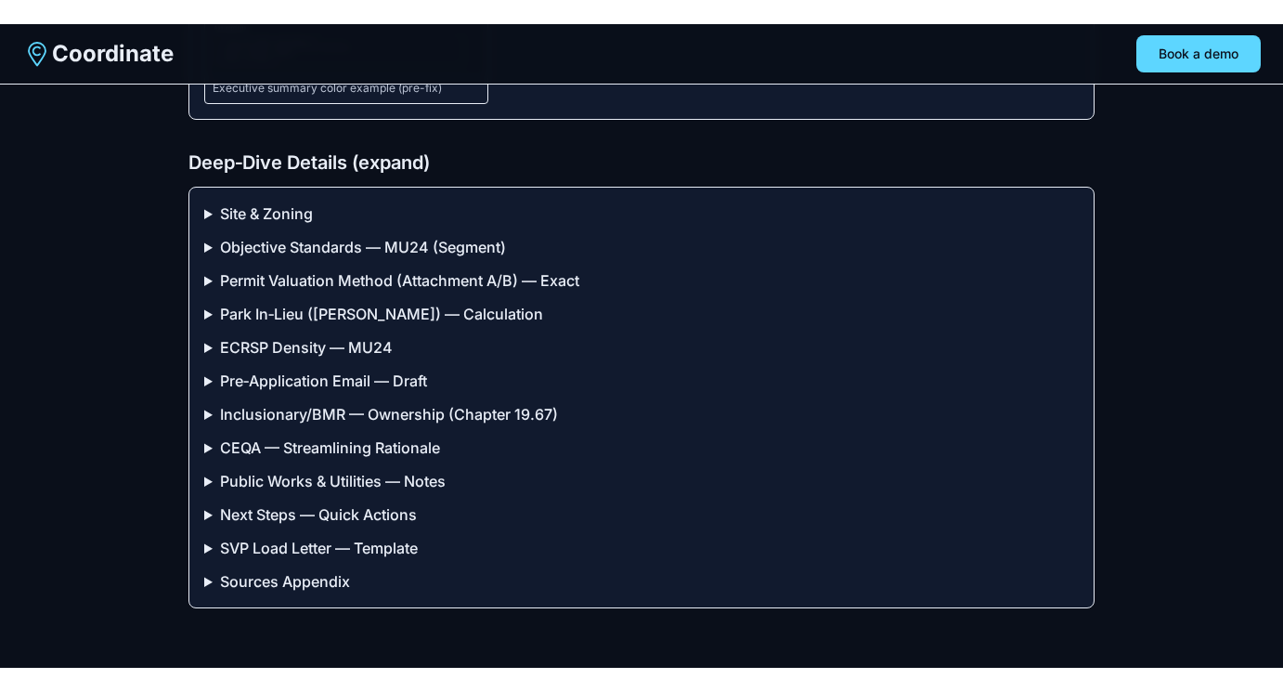
scroll to position [3380, 0]
